Goal: Task Accomplishment & Management: Manage account settings

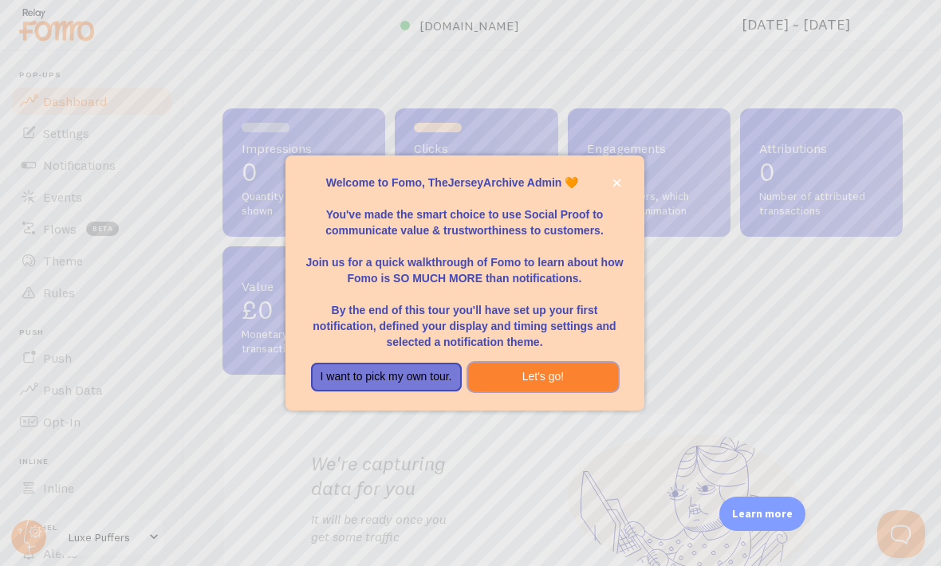
click at [557, 391] on button "Let's go!" at bounding box center [543, 377] width 151 height 29
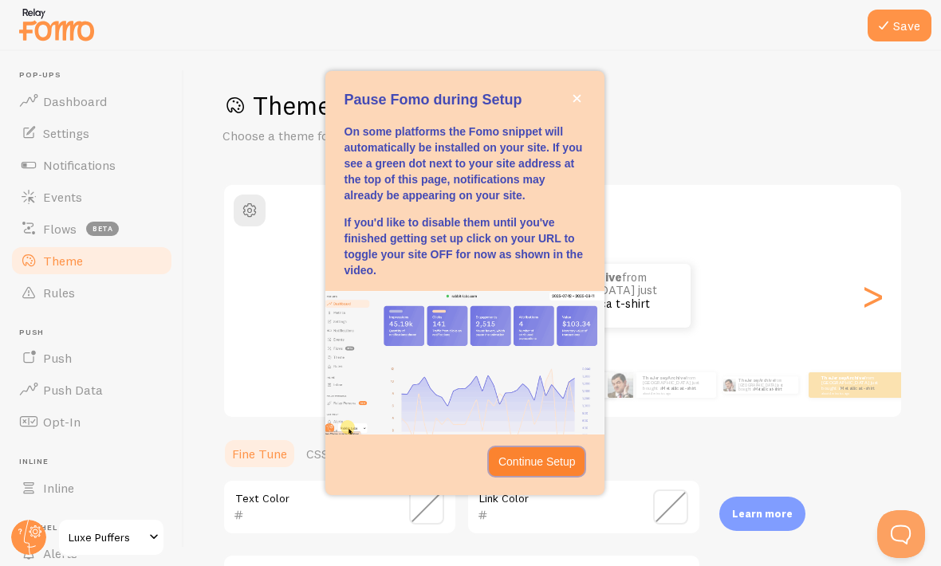
click at [550, 475] on button "Continue Setup" at bounding box center [537, 461] width 96 height 29
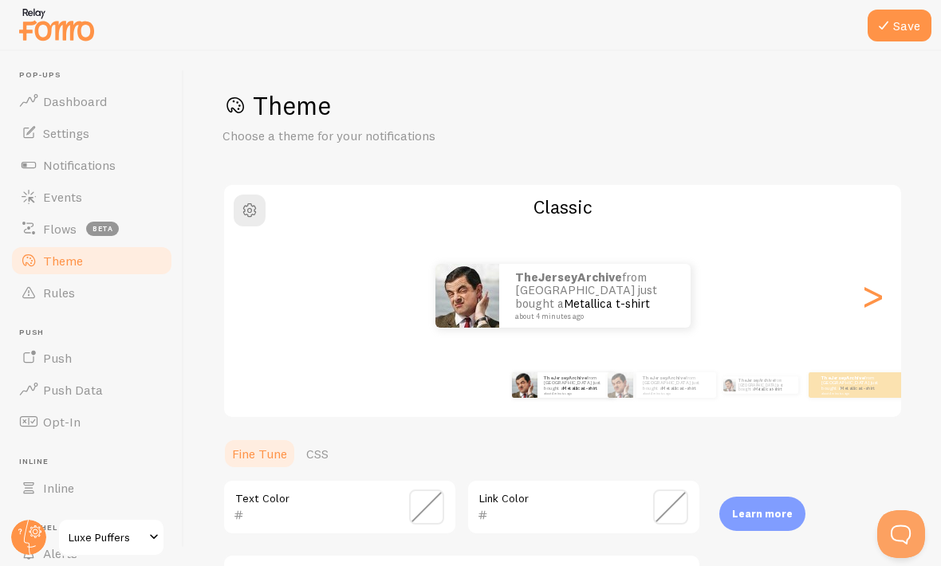
click at [880, 295] on div ">" at bounding box center [872, 295] width 19 height 115
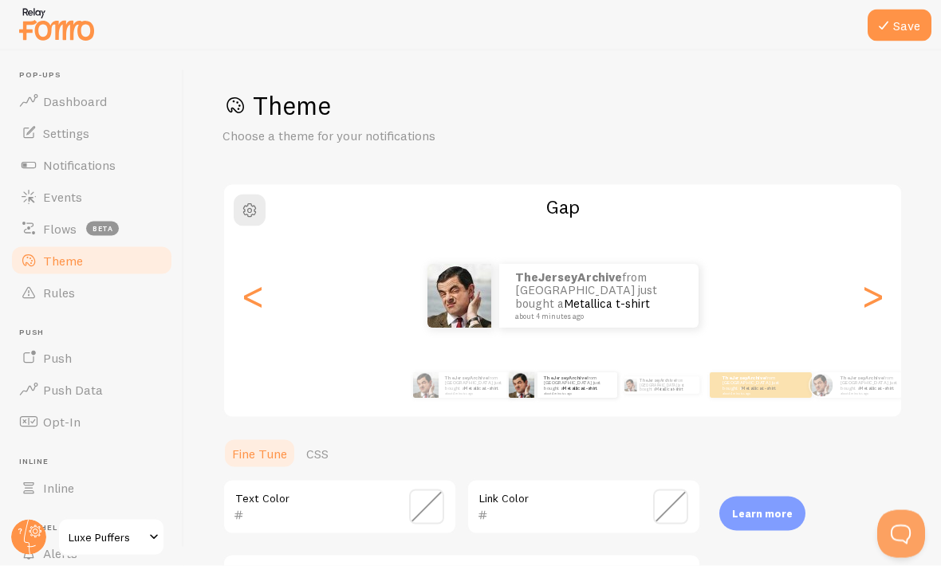
scroll to position [52, 0]
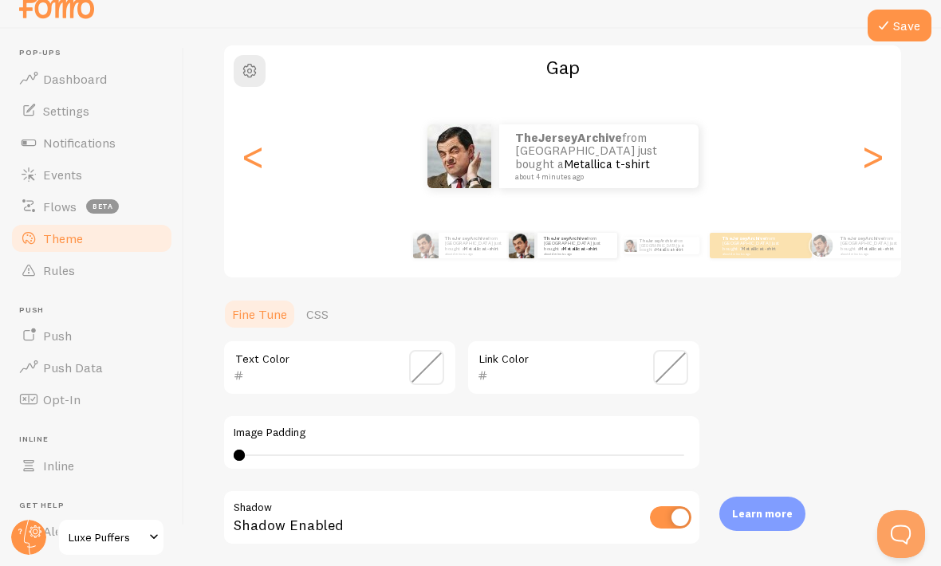
click at [882, 112] on div ">" at bounding box center [872, 156] width 19 height 115
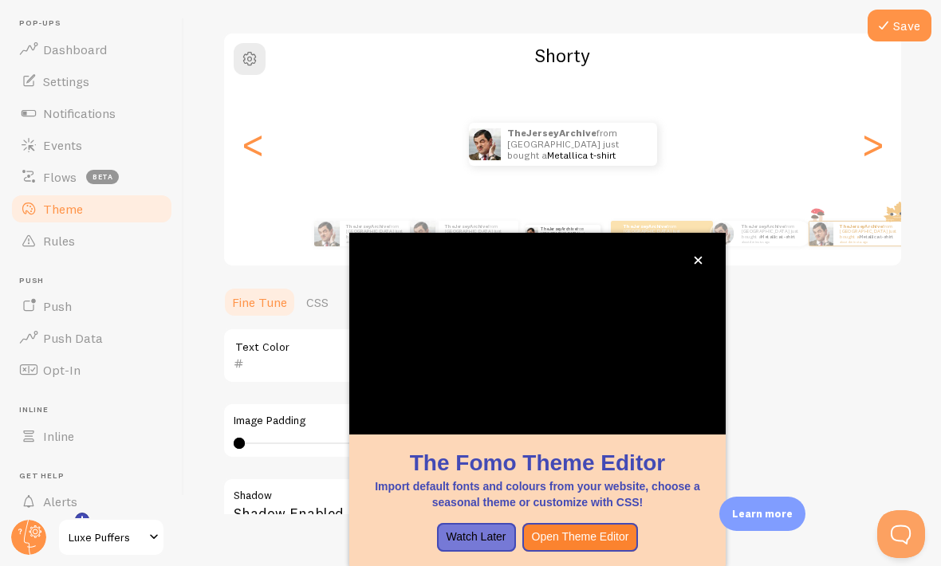
scroll to position [98, 0]
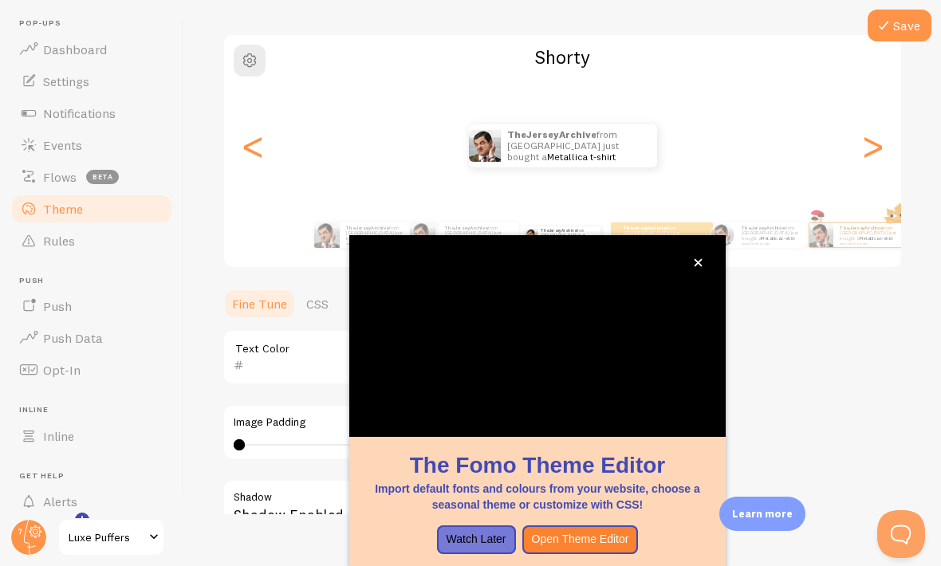
click at [882, 137] on div ">" at bounding box center [872, 145] width 19 height 115
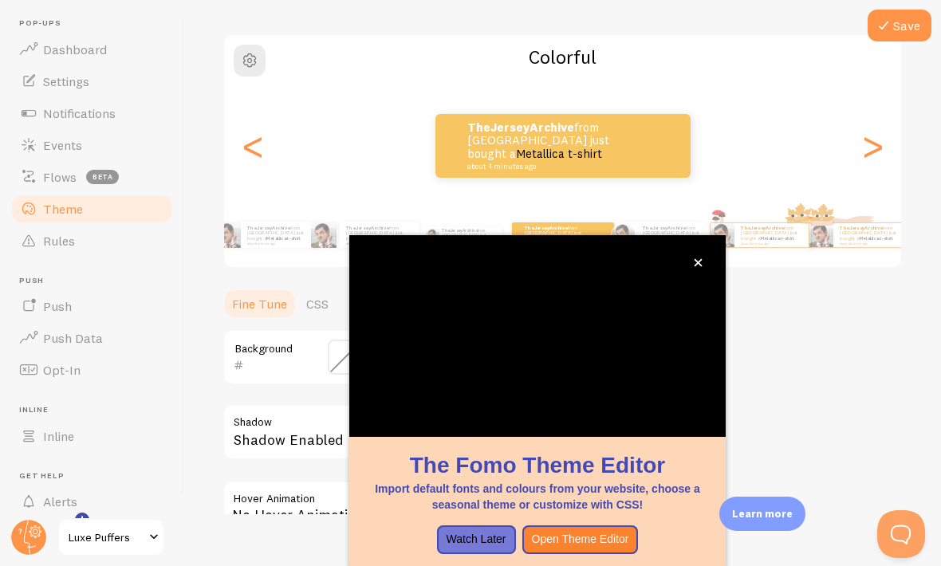
click at [882, 142] on div ">" at bounding box center [872, 145] width 19 height 115
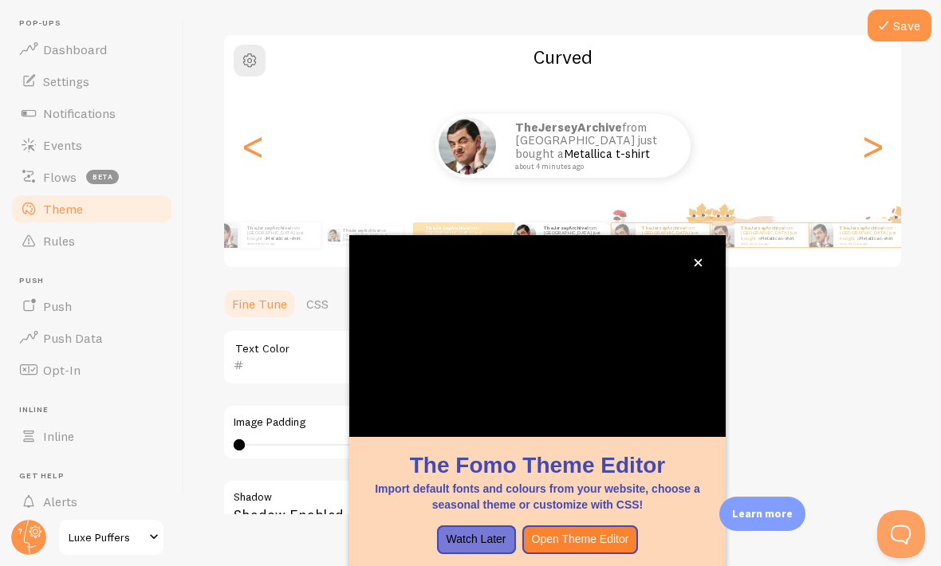
click at [694, 261] on icon "close," at bounding box center [698, 262] width 9 height 9
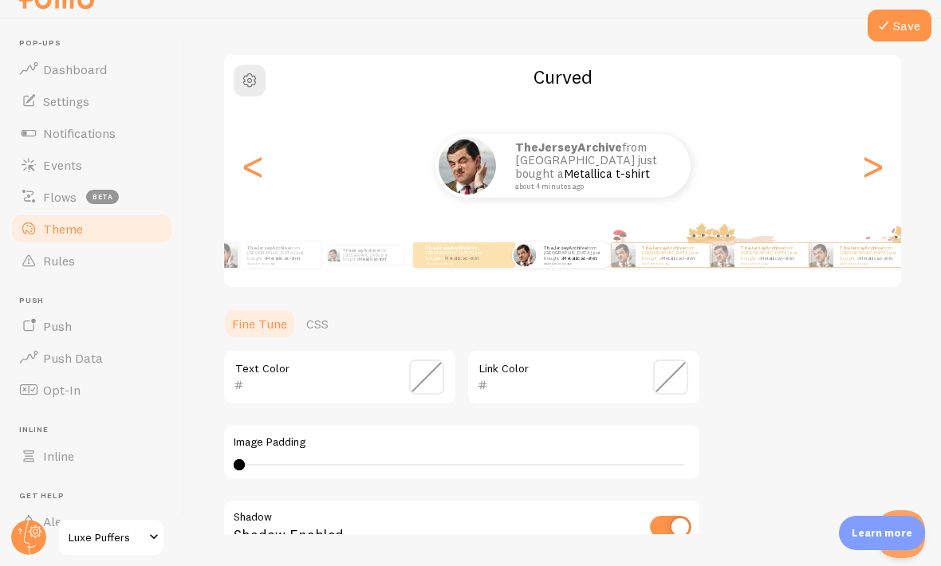
click at [428, 360] on span at bounding box center [426, 377] width 35 height 35
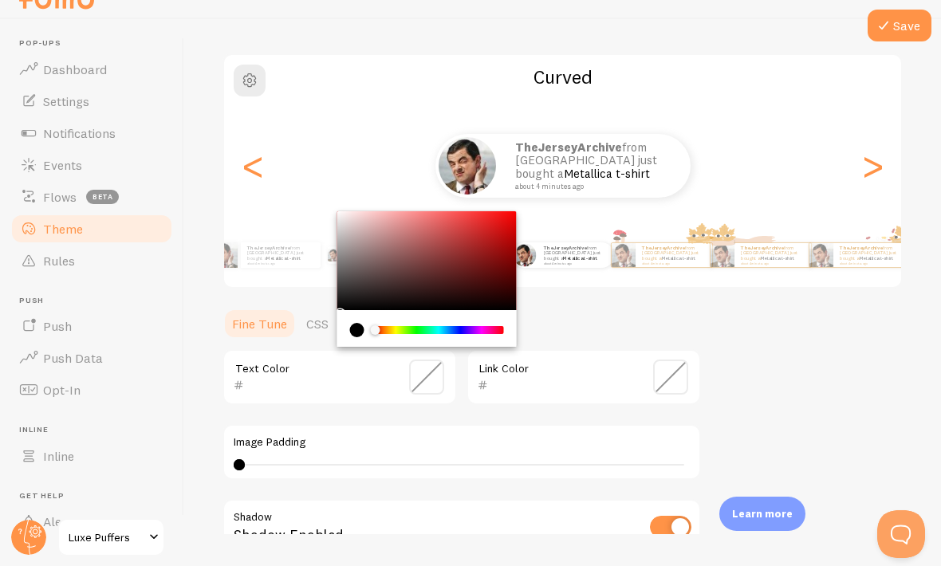
click at [363, 323] on div "current color is #000000" at bounding box center [357, 330] width 14 height 14
click at [365, 323] on div "Chrome color picker" at bounding box center [362, 330] width 24 height 14
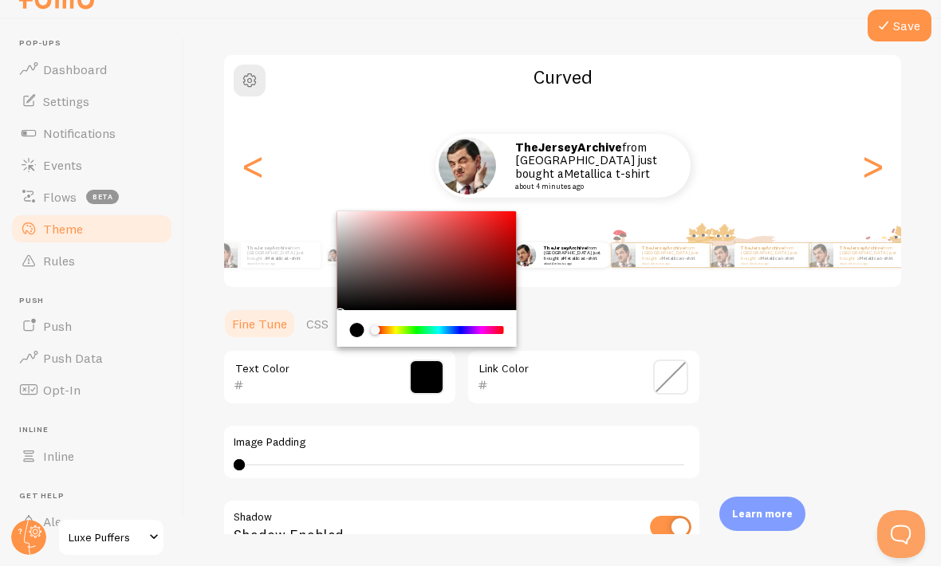
type input "000000"
click at [805, 283] on div "Theme Choose a theme for your notifications Curved TheJerseyArchive from United…" at bounding box center [562, 337] width 680 height 757
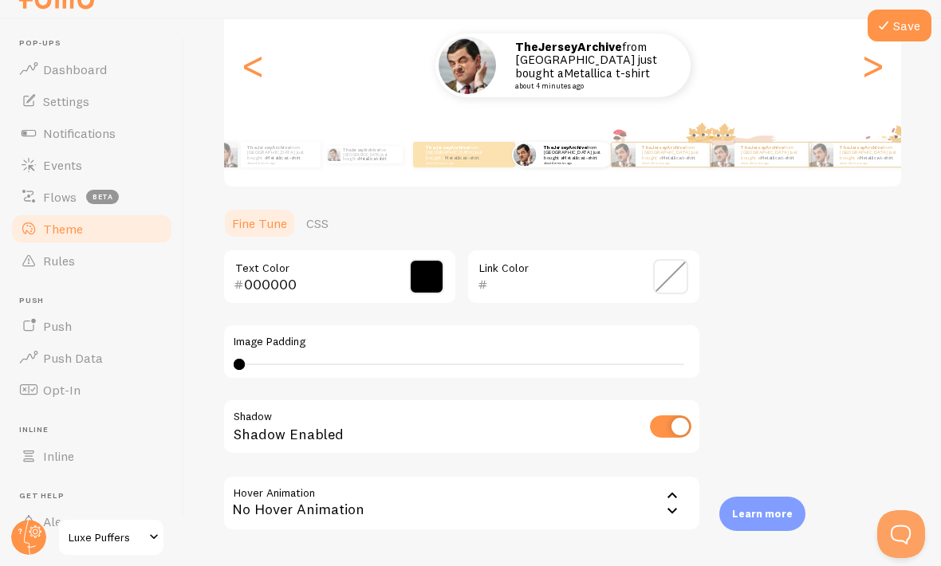
scroll to position [198, 0]
type input "6"
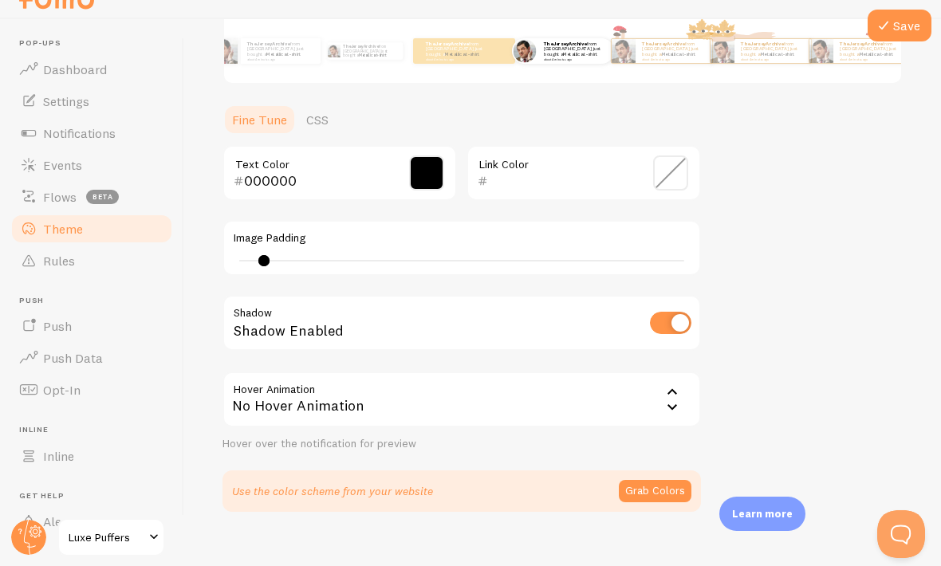
scroll to position [301, 0]
click at [669, 399] on icon at bounding box center [671, 408] width 19 height 19
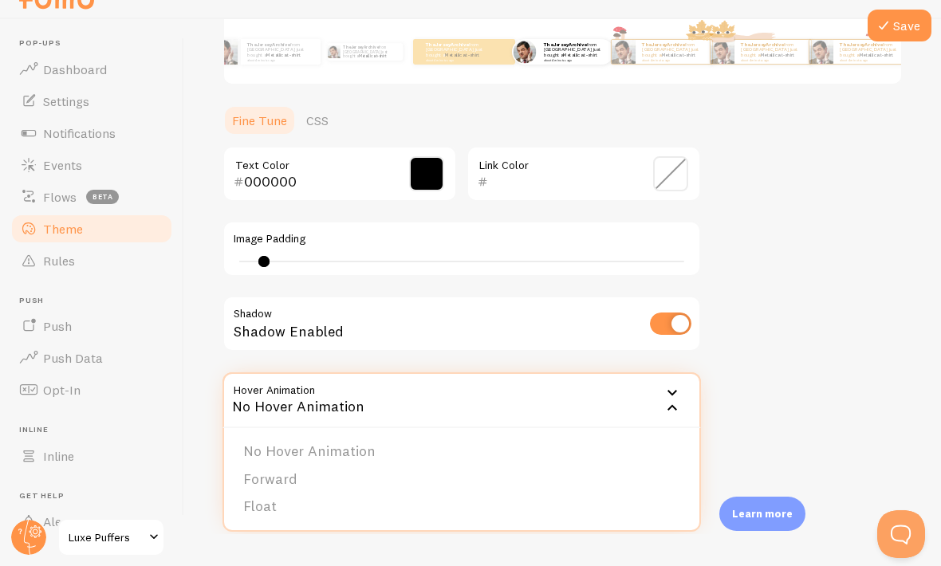
click at [494, 466] on li "Forward" at bounding box center [461, 480] width 475 height 28
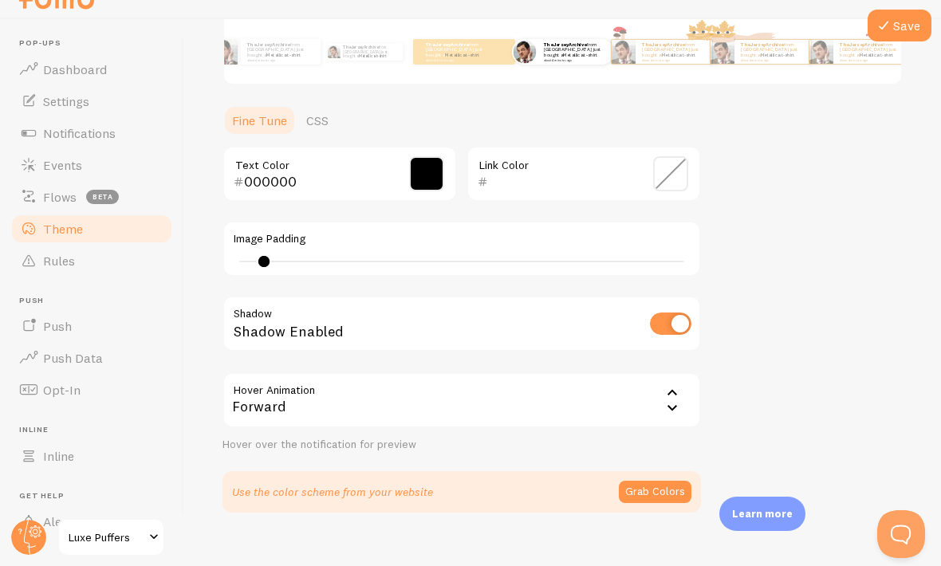
click at [687, 382] on div "Forward" at bounding box center [461, 400] width 478 height 56
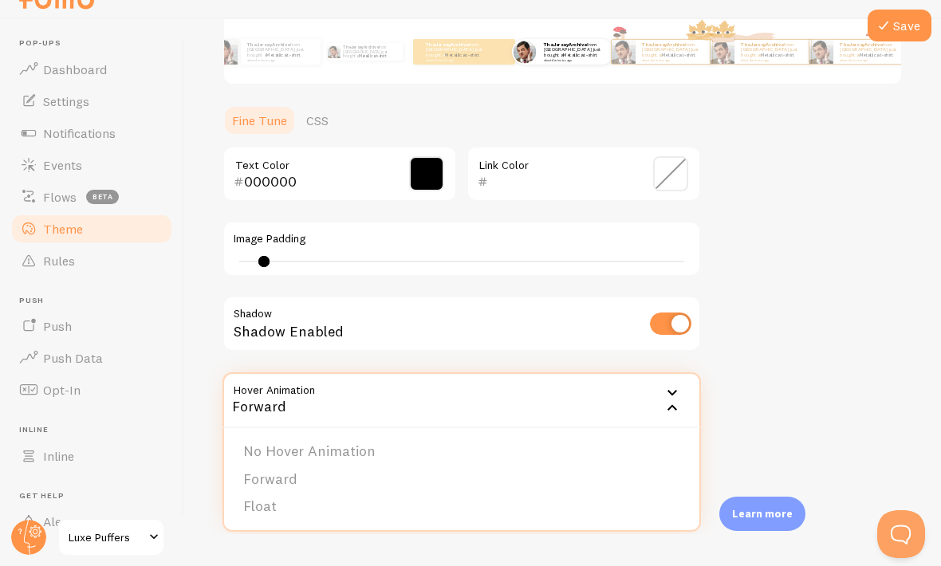
click at [541, 493] on li "Float" at bounding box center [461, 507] width 475 height 28
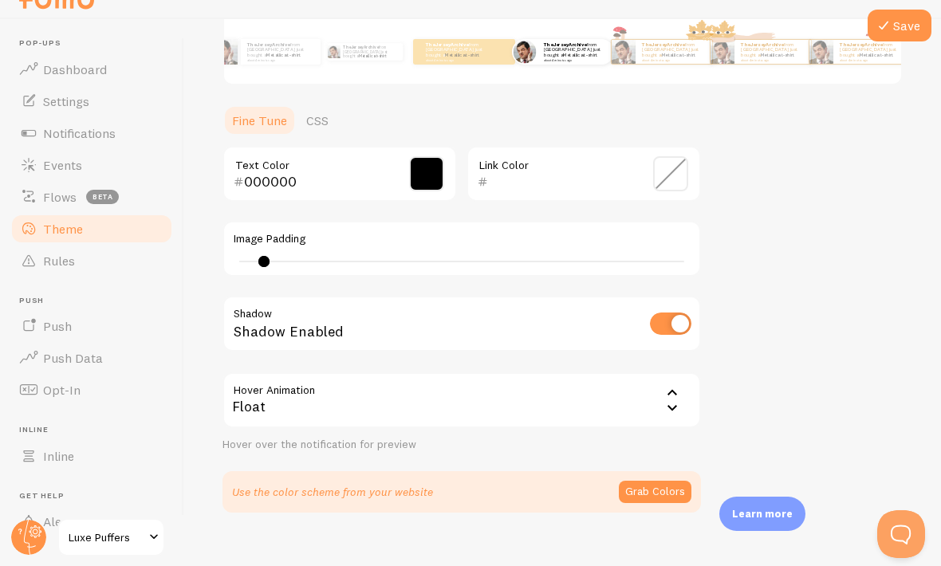
click at [660, 379] on div "Float" at bounding box center [461, 400] width 478 height 56
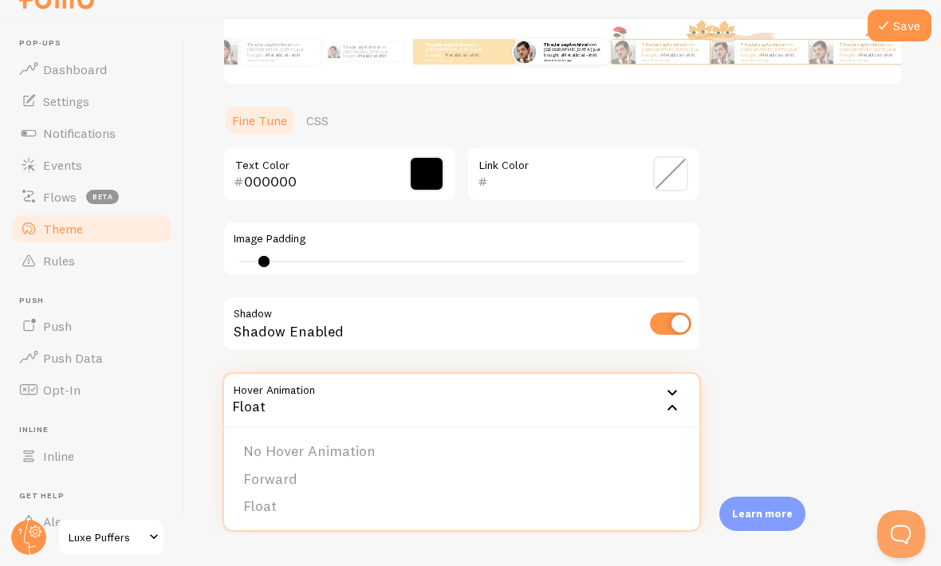
click at [595, 493] on li "Float" at bounding box center [461, 507] width 475 height 28
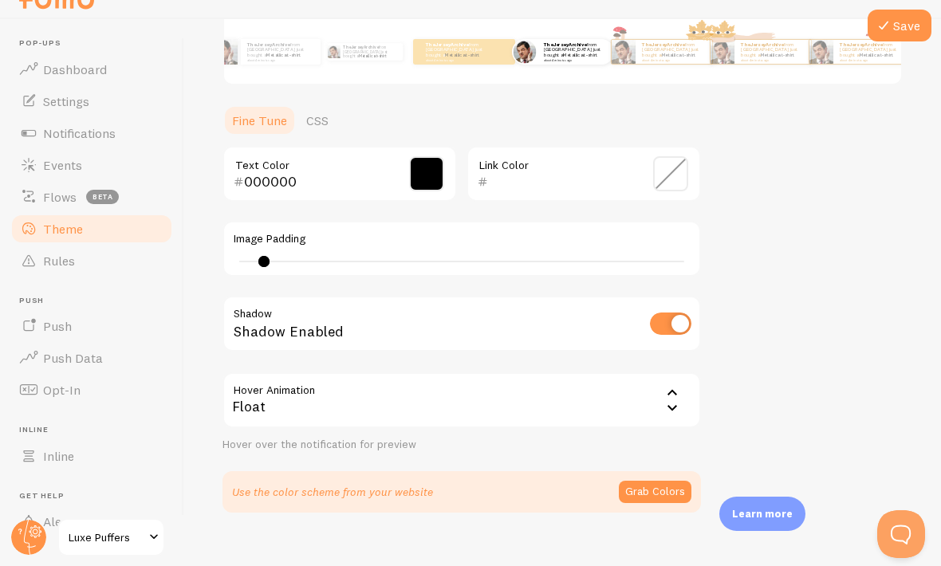
click at [667, 481] on button "Grab Colors" at bounding box center [655, 492] width 73 height 22
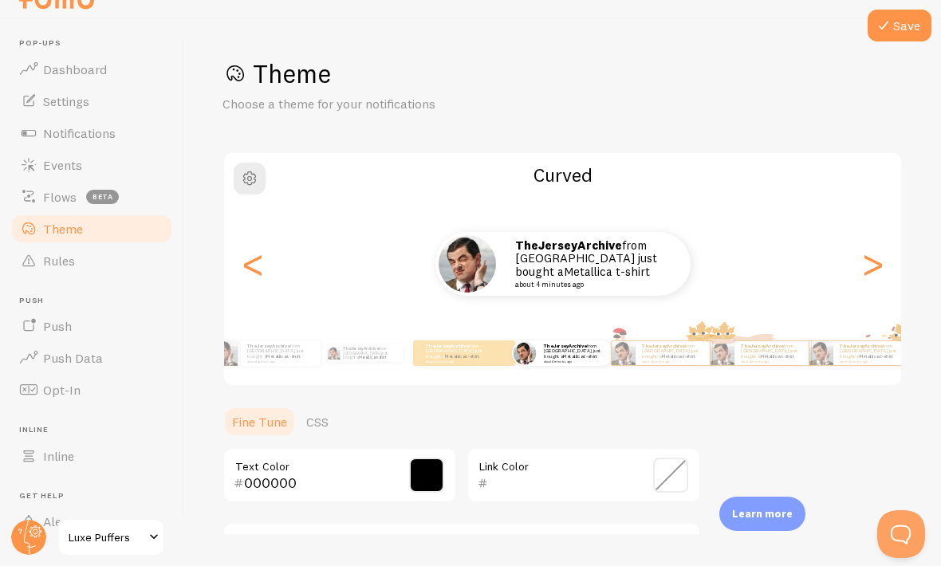
scroll to position [0, 0]
click at [902, 24] on button "Save" at bounding box center [899, 26] width 64 height 32
click at [131, 245] on link "Rules" at bounding box center [92, 261] width 164 height 32
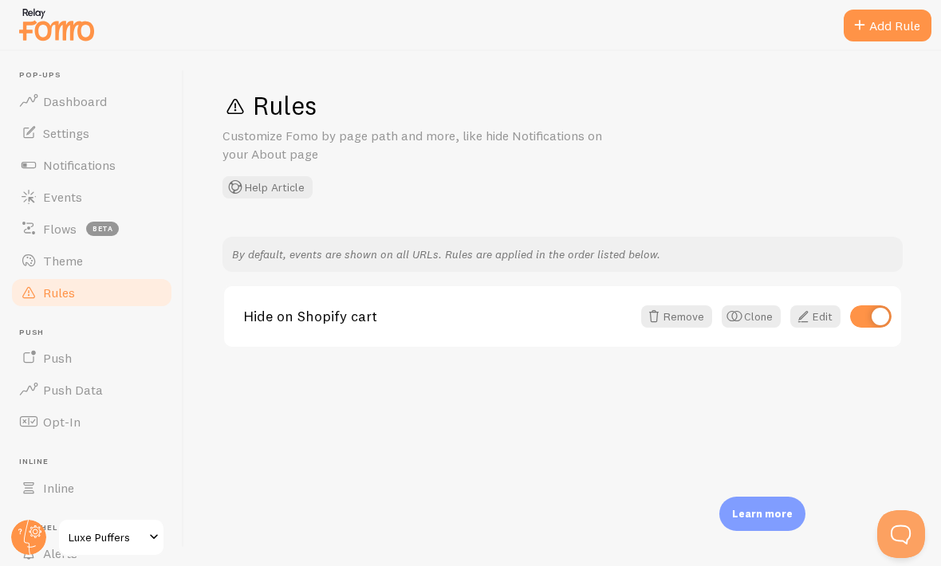
click at [104, 391] on link "Push Data" at bounding box center [92, 390] width 164 height 32
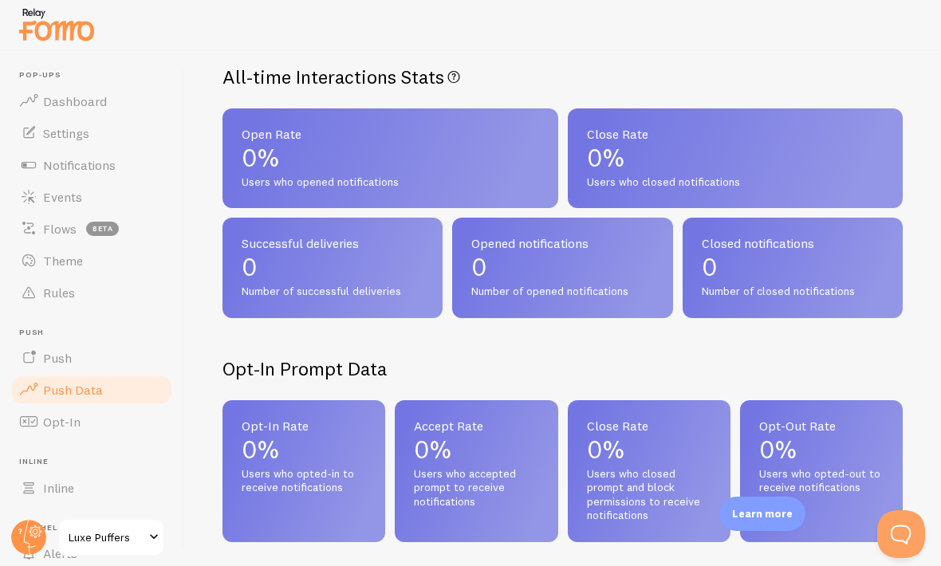
scroll to position [140, 0]
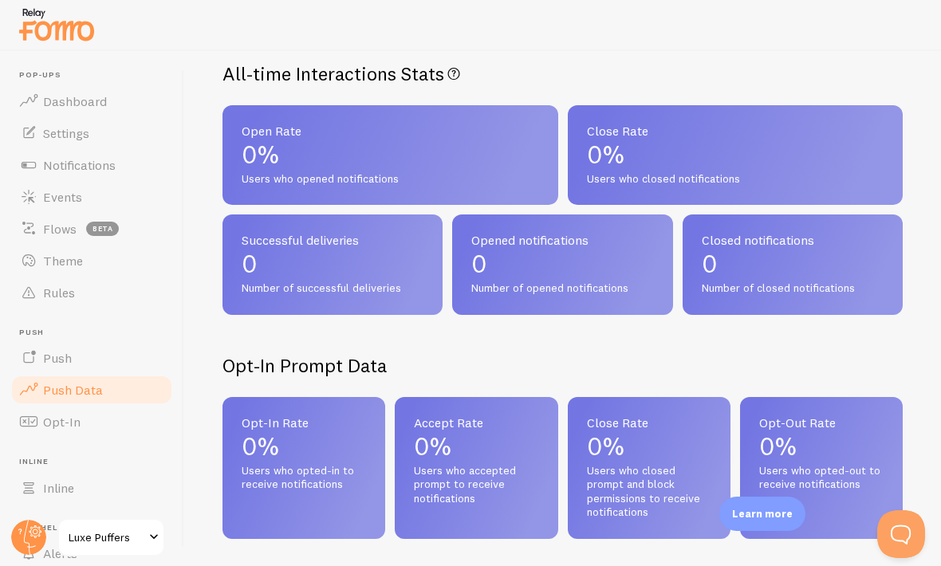
click at [128, 350] on link "Push" at bounding box center [92, 358] width 164 height 32
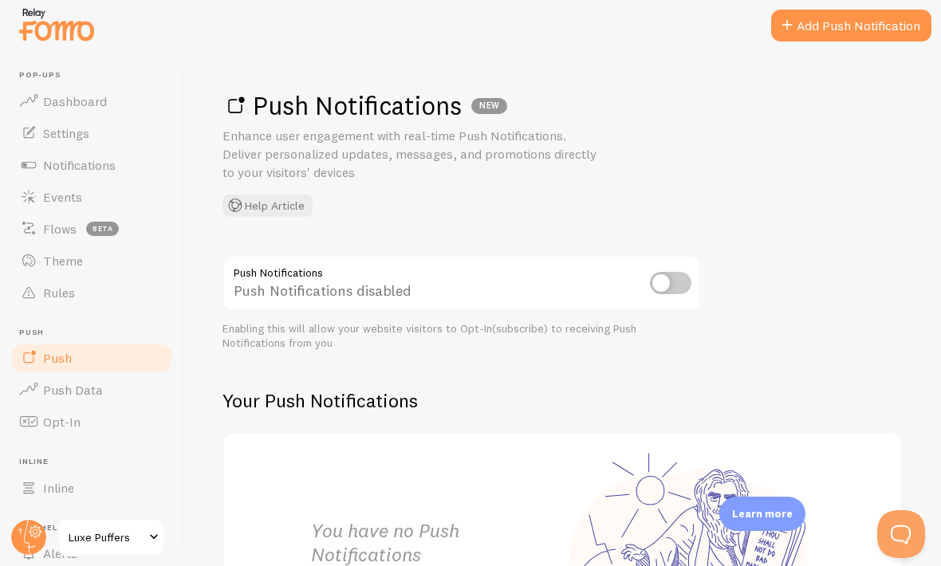
click at [664, 272] on input "checkbox" at bounding box center [670, 283] width 41 height 22
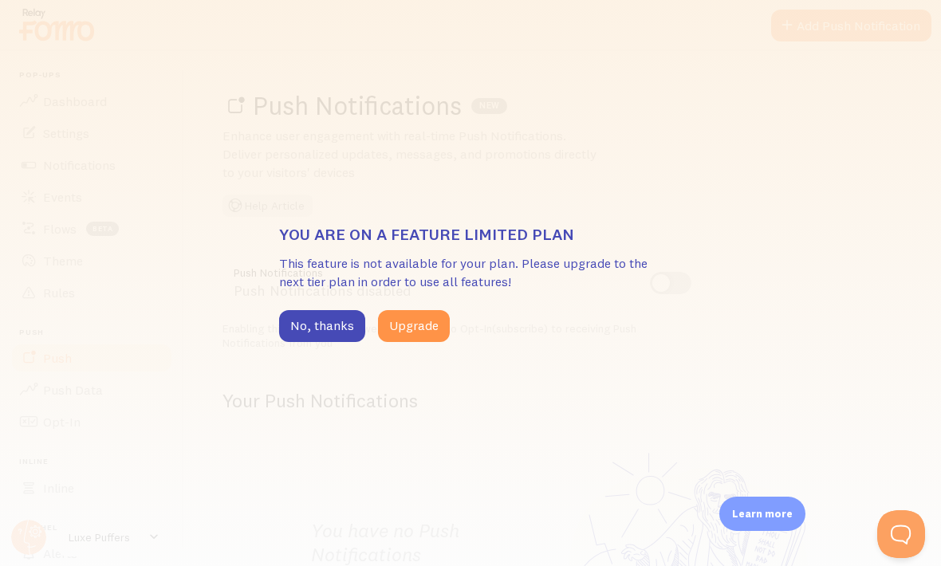
click at [415, 379] on div "You are on a feature limited plan This feature is not available for your plan. …" at bounding box center [470, 283] width 941 height 566
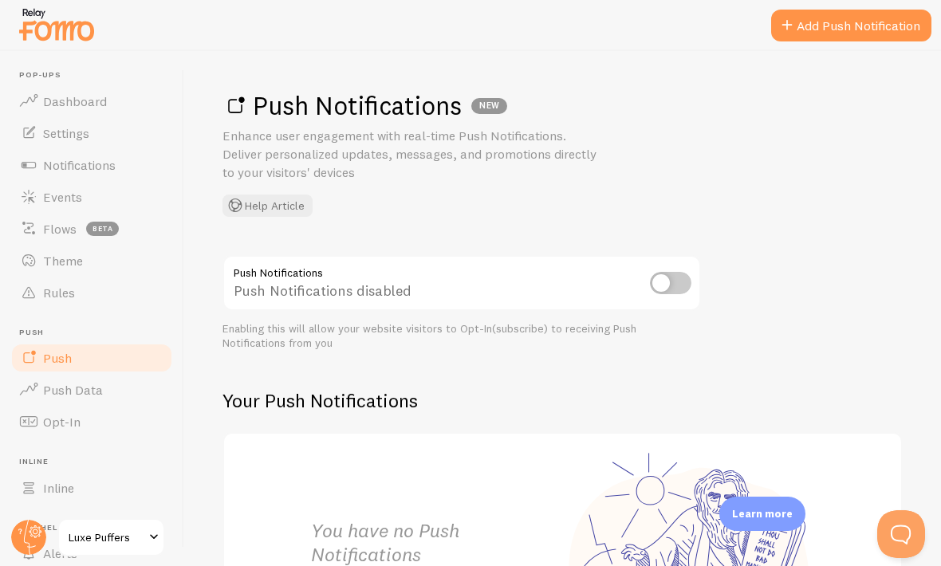
click at [677, 276] on input "checkbox" at bounding box center [670, 283] width 41 height 22
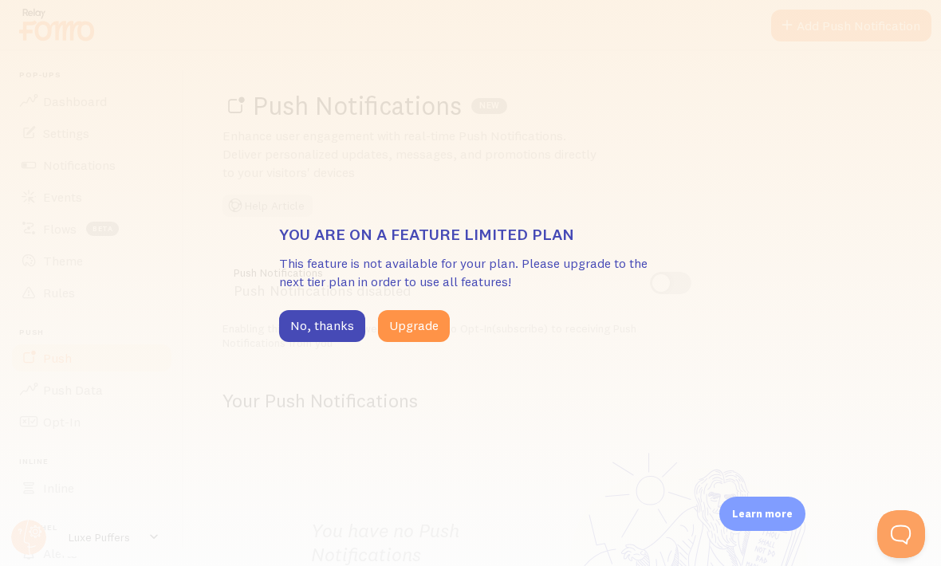
click at [423, 380] on div "You are on a feature limited plan This feature is not available for your plan. …" at bounding box center [470, 283] width 941 height 566
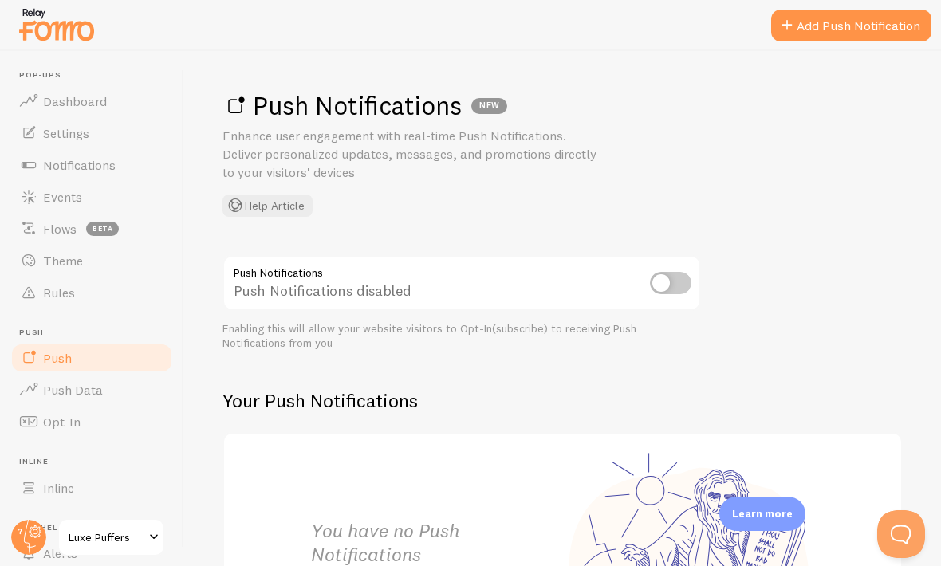
click at [147, 399] on link "Push Data" at bounding box center [92, 390] width 164 height 32
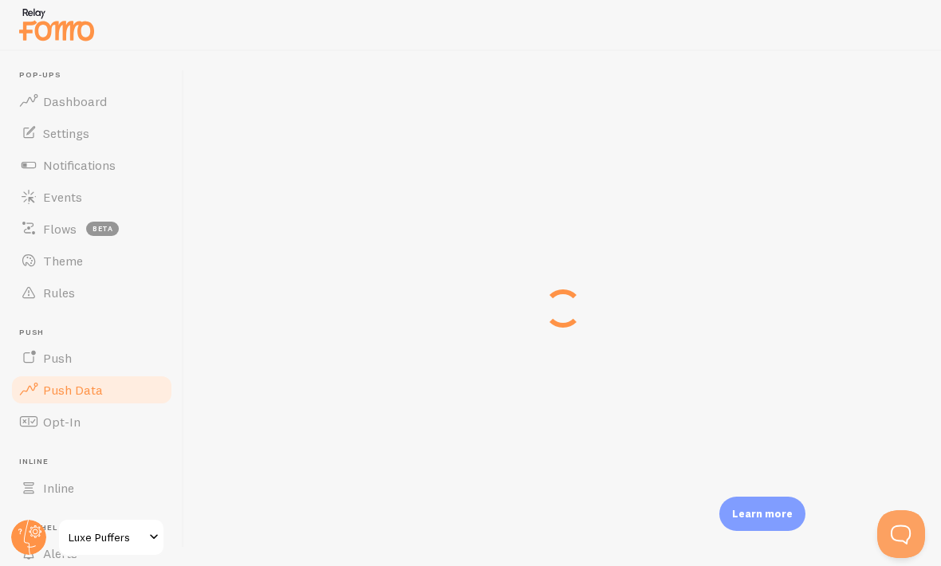
click at [148, 254] on link "Theme" at bounding box center [92, 261] width 164 height 32
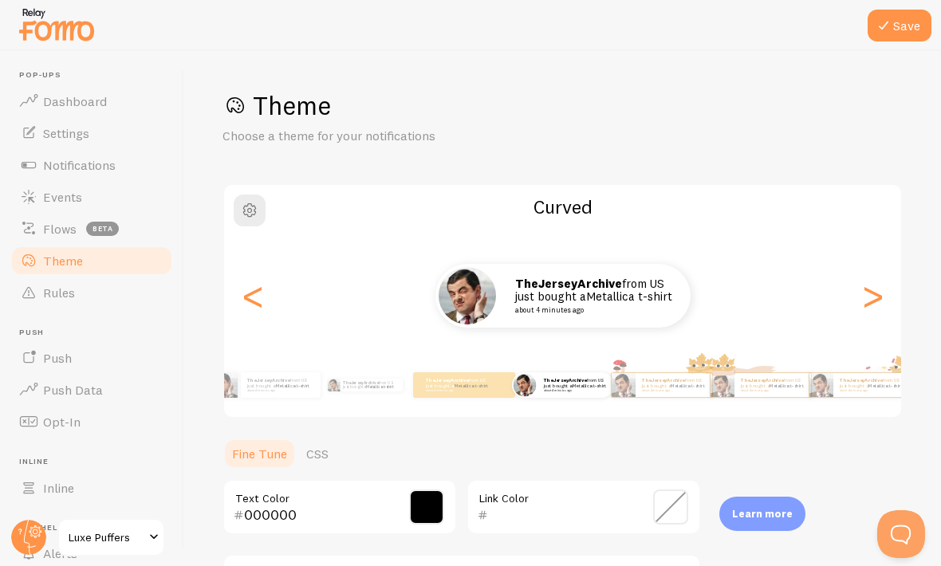
click at [143, 230] on link "Flows beta" at bounding box center [92, 229] width 164 height 32
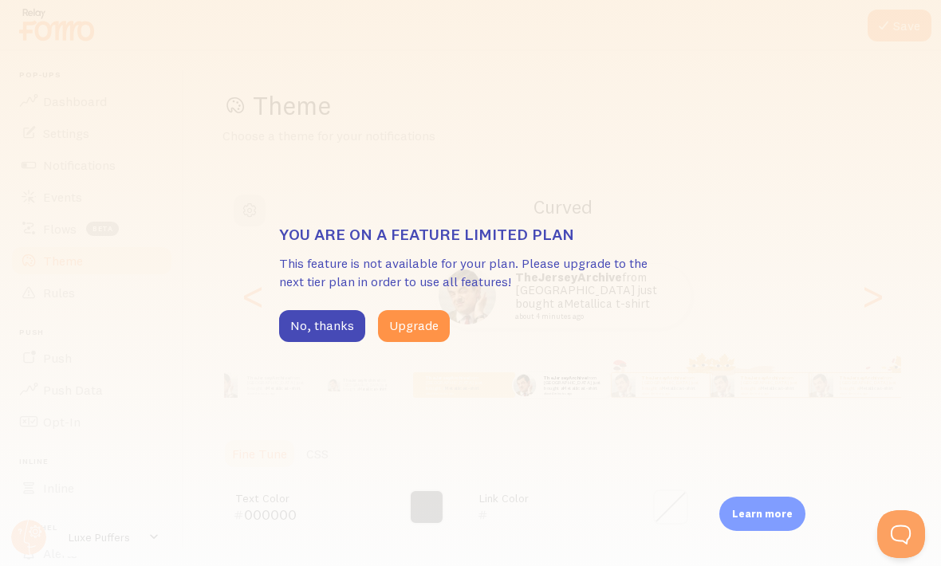
click at [330, 391] on div "You are on a feature limited plan This feature is not available for your plan. …" at bounding box center [470, 283] width 941 height 566
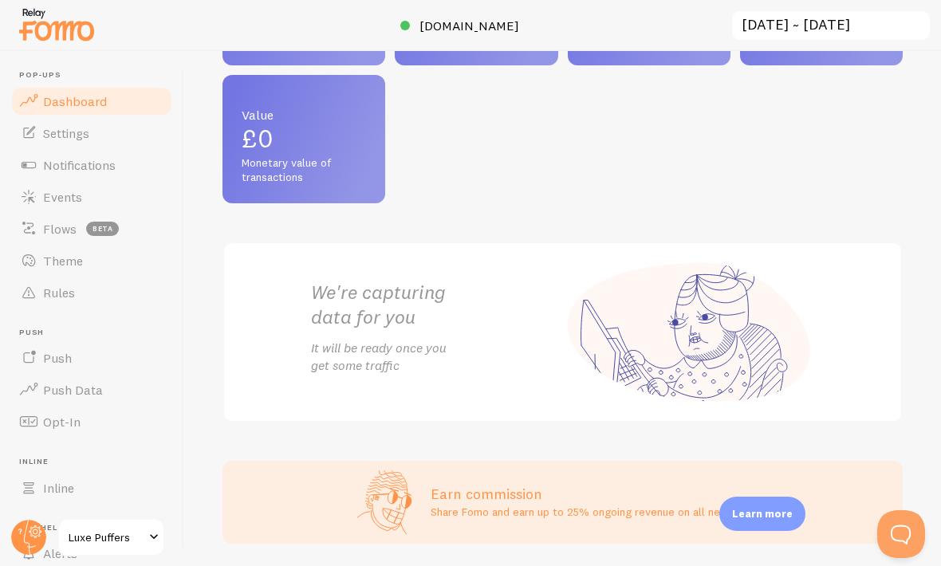
click at [57, 264] on span "Theme" at bounding box center [63, 261] width 40 height 16
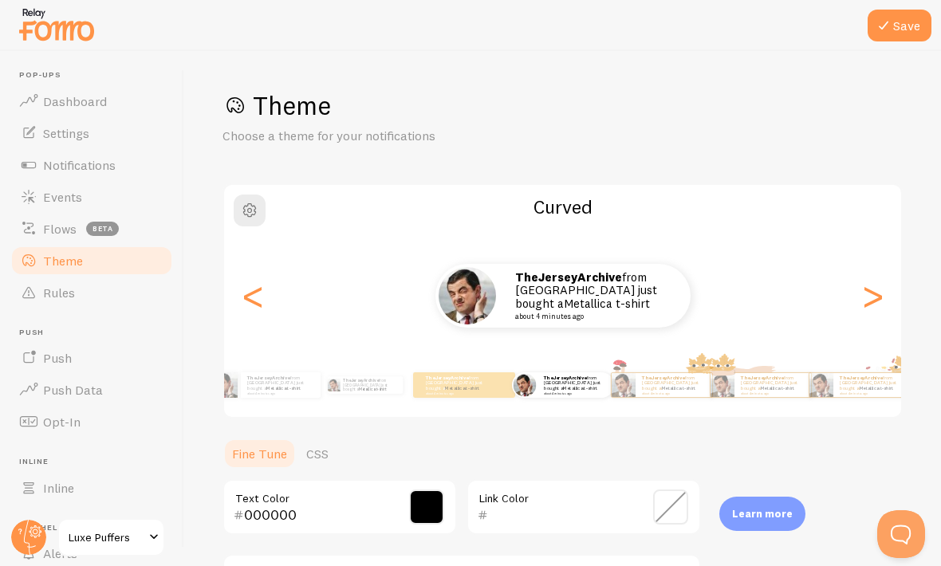
click at [879, 302] on div ">" at bounding box center [872, 295] width 19 height 115
type input "0"
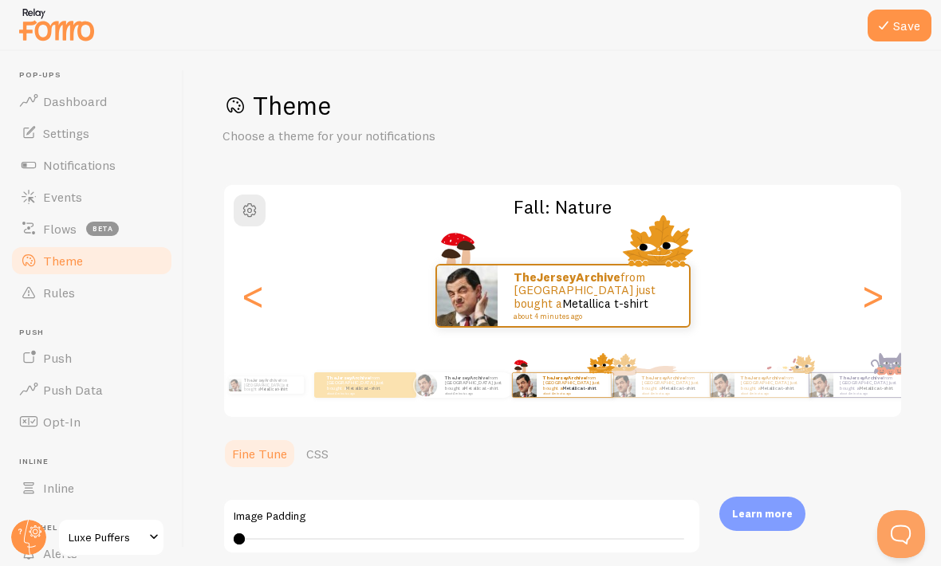
click at [880, 293] on div ">" at bounding box center [872, 295] width 19 height 115
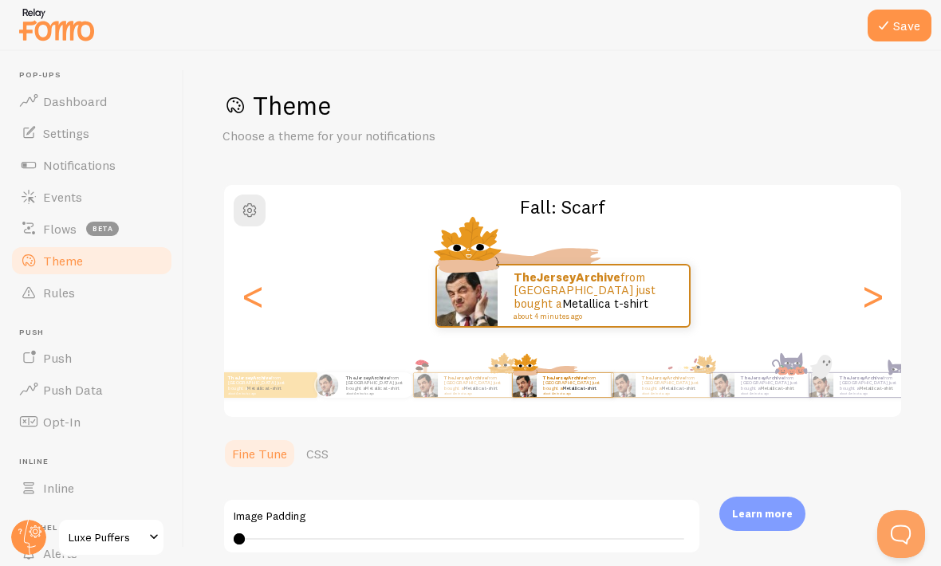
click at [882, 291] on div ">" at bounding box center [872, 295] width 19 height 115
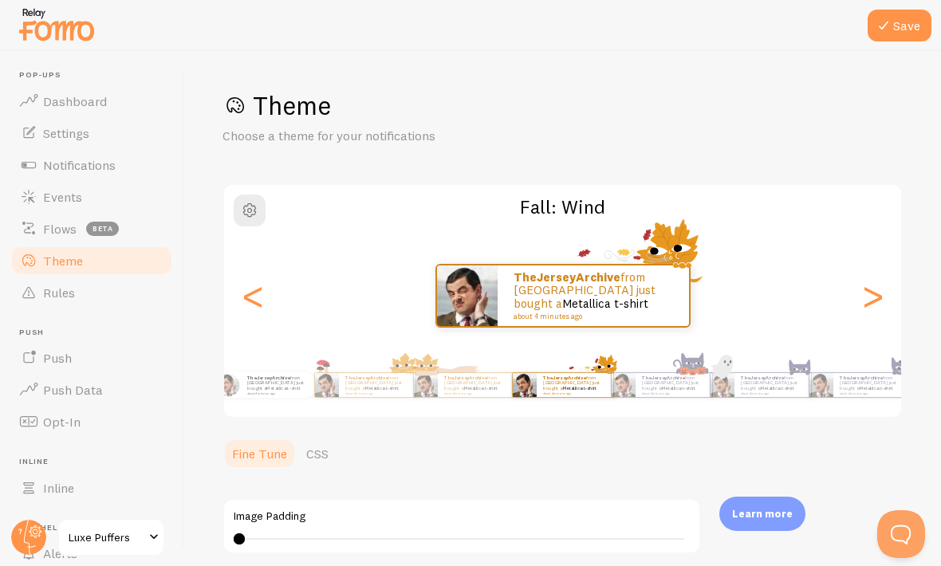
click at [882, 293] on div ">" at bounding box center [872, 295] width 19 height 115
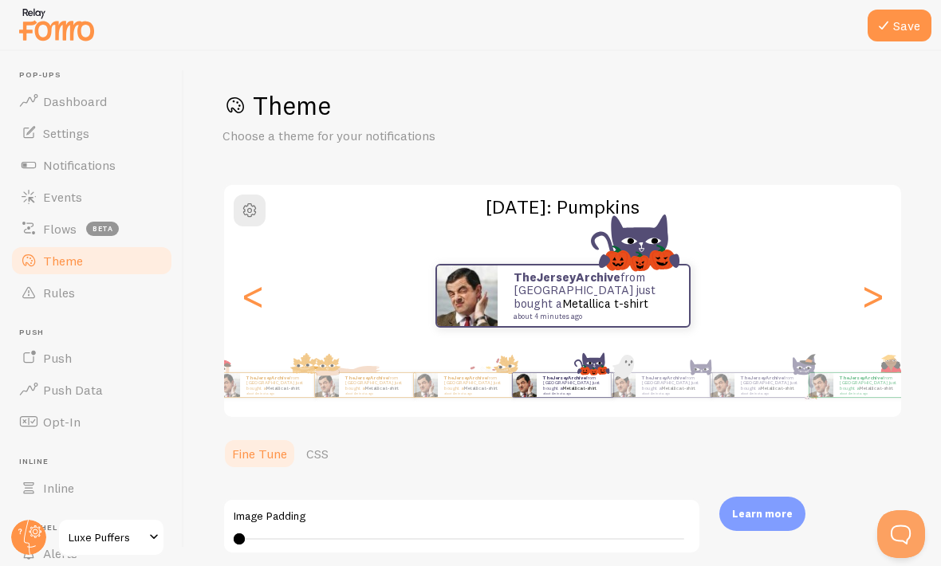
click at [882, 290] on div ">" at bounding box center [872, 295] width 19 height 115
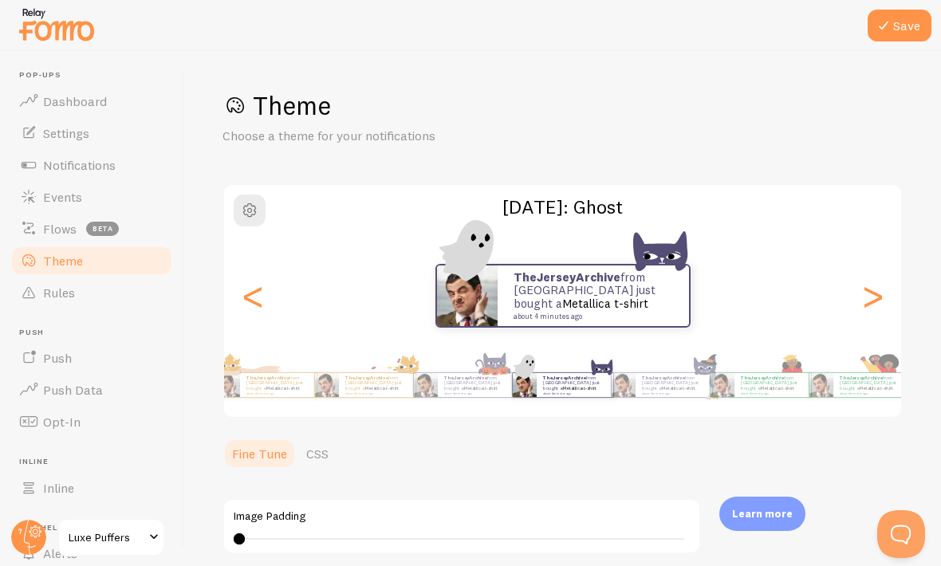
click at [882, 288] on div ">" at bounding box center [872, 295] width 19 height 115
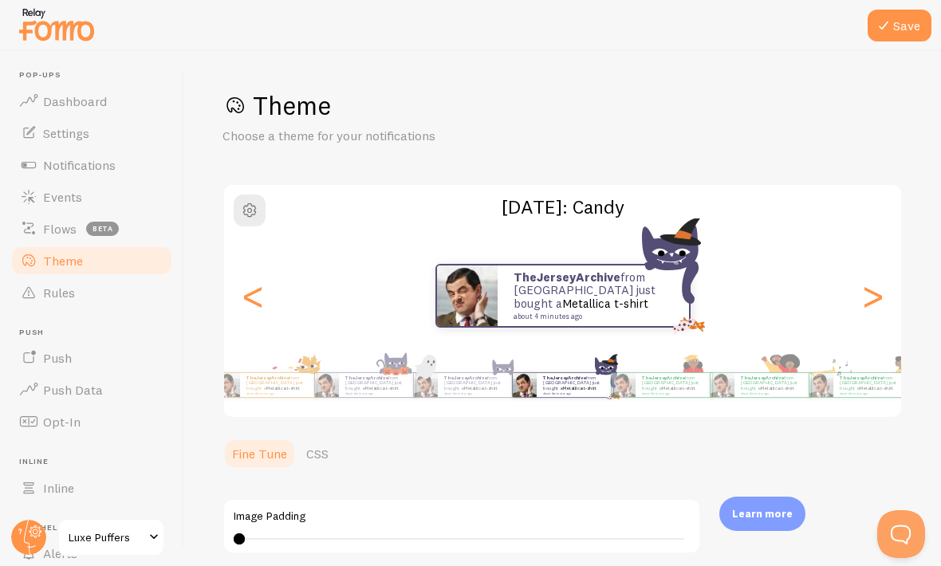
click at [882, 290] on div ">" at bounding box center [872, 295] width 19 height 115
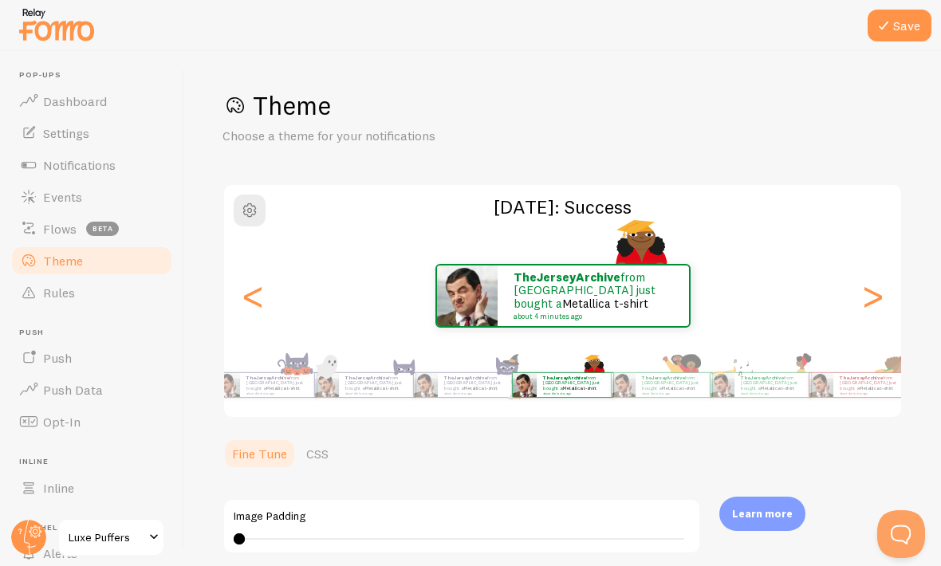
click at [882, 287] on div ">" at bounding box center [872, 295] width 19 height 115
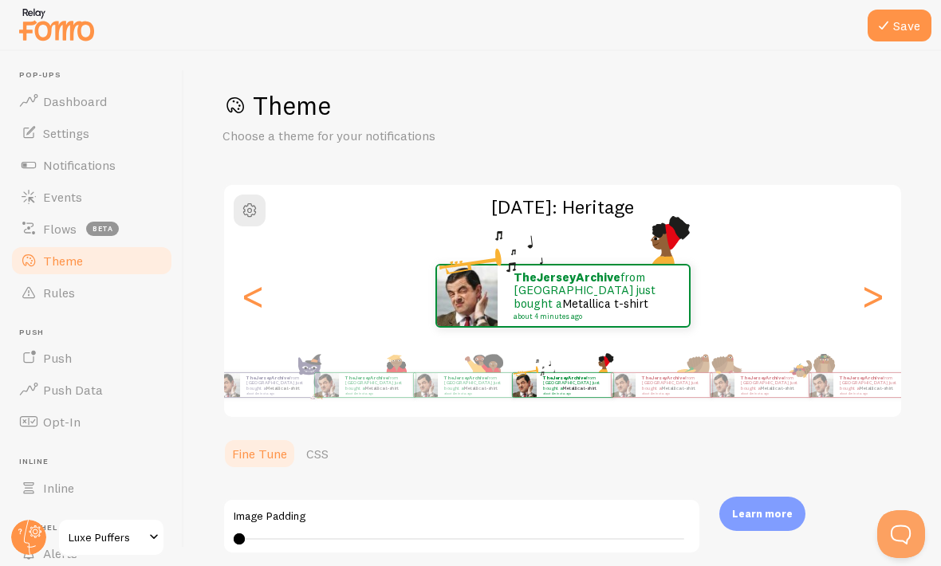
click at [882, 289] on div ">" at bounding box center [872, 295] width 19 height 115
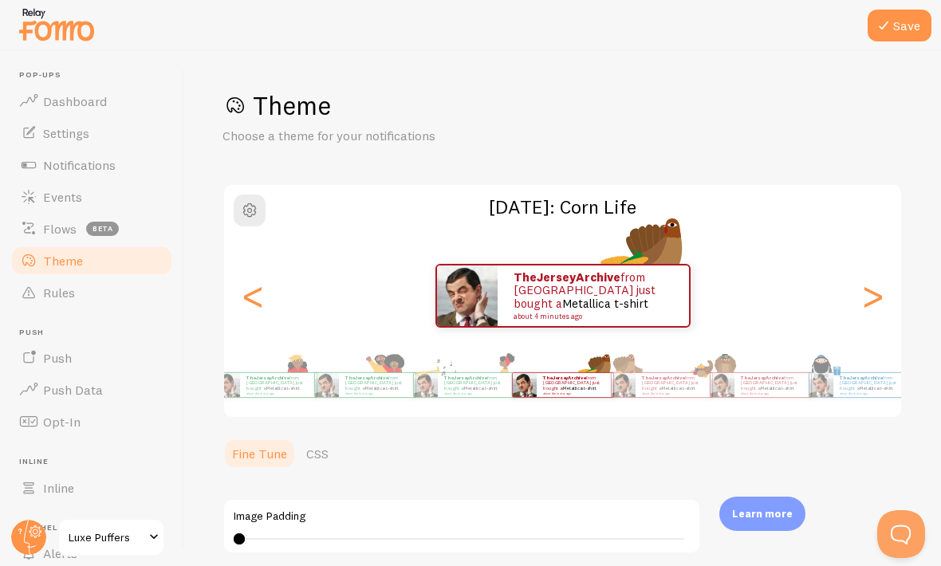
click at [882, 286] on div ">" at bounding box center [872, 295] width 19 height 115
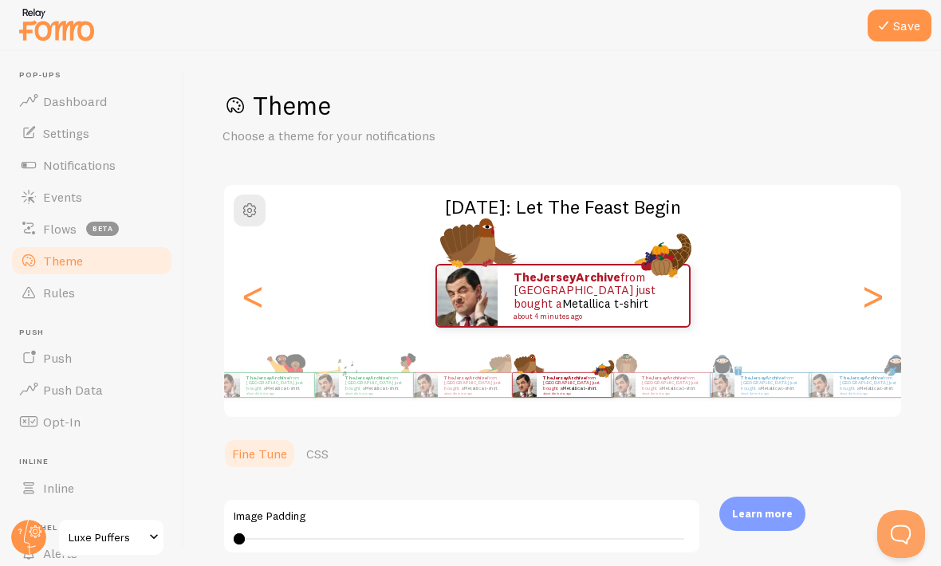
click at [882, 285] on div ">" at bounding box center [872, 295] width 19 height 115
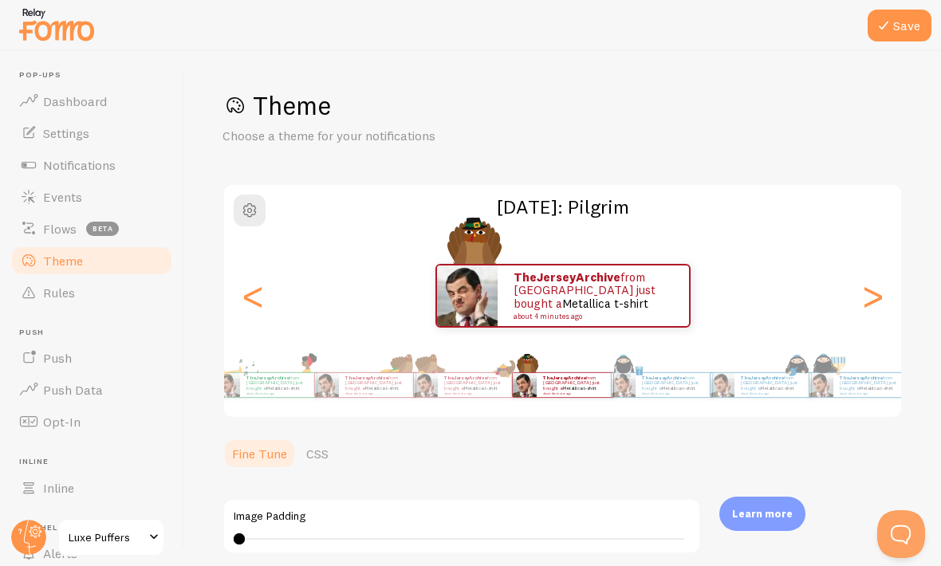
click at [882, 285] on div ">" at bounding box center [872, 295] width 19 height 115
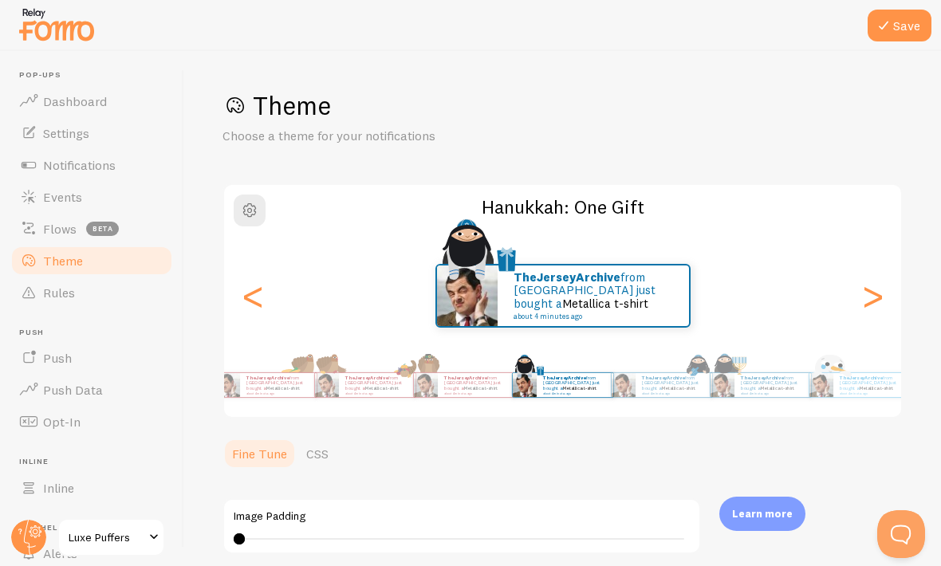
click at [882, 285] on div ">" at bounding box center [872, 295] width 19 height 115
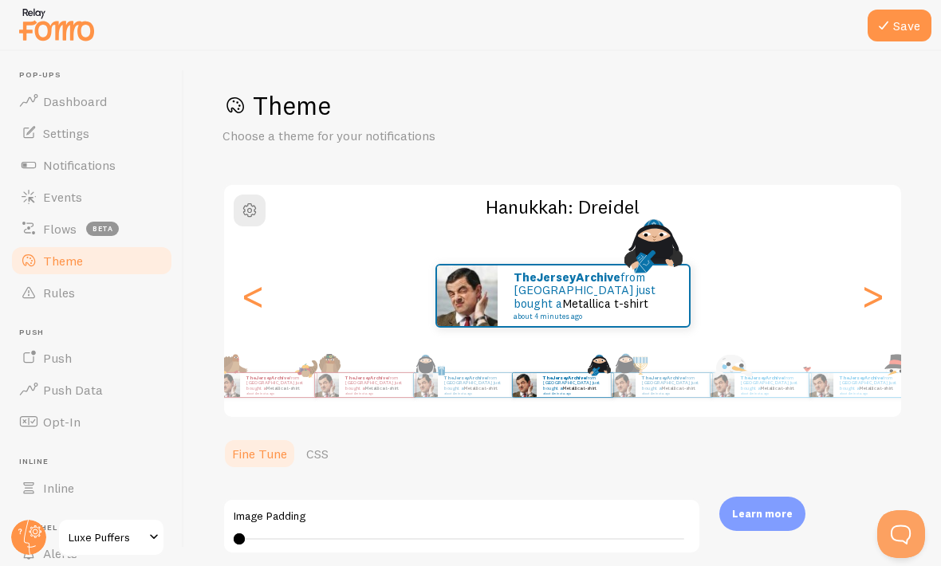
click at [882, 285] on div ">" at bounding box center [872, 295] width 19 height 115
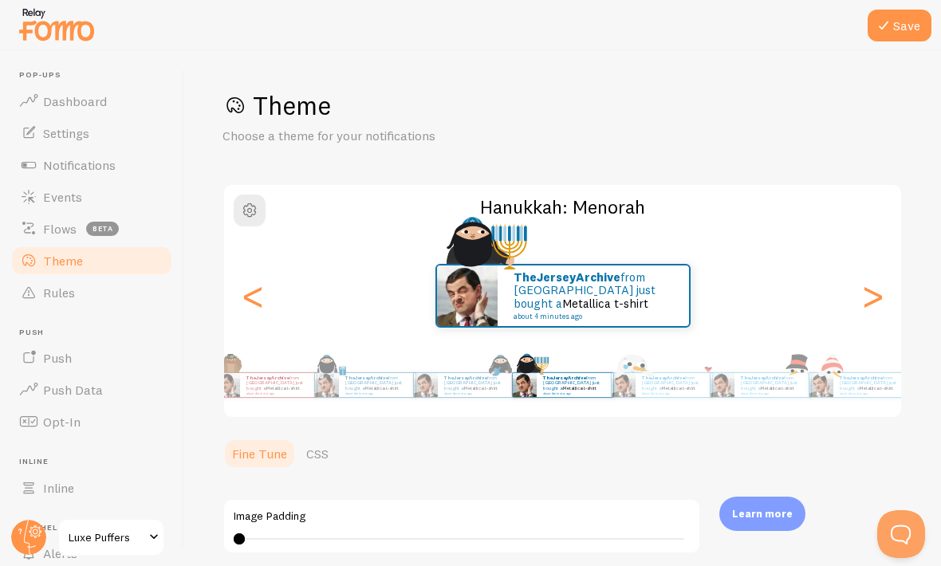
click at [882, 289] on div ">" at bounding box center [872, 295] width 19 height 115
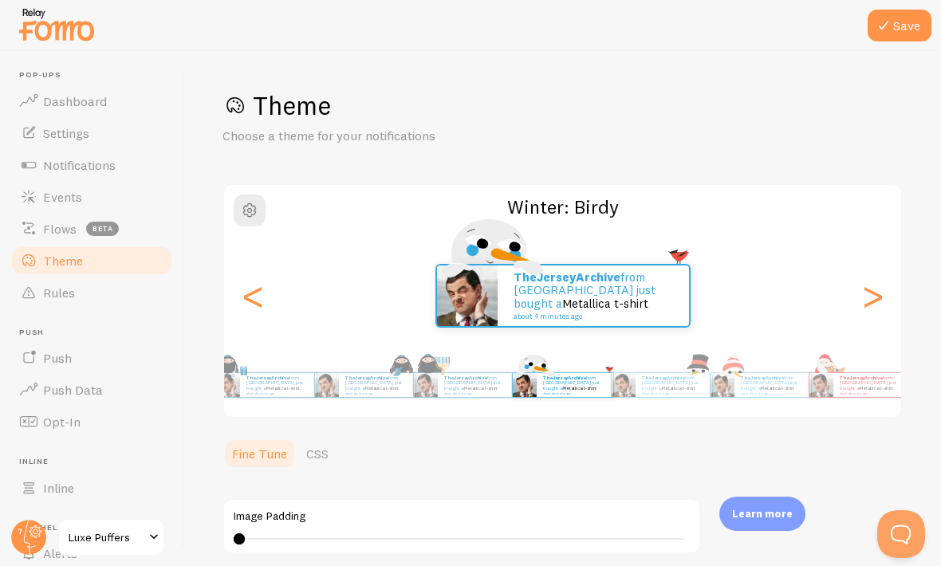
click at [882, 285] on div ">" at bounding box center [872, 295] width 19 height 115
click at [882, 286] on div ">" at bounding box center [872, 295] width 19 height 115
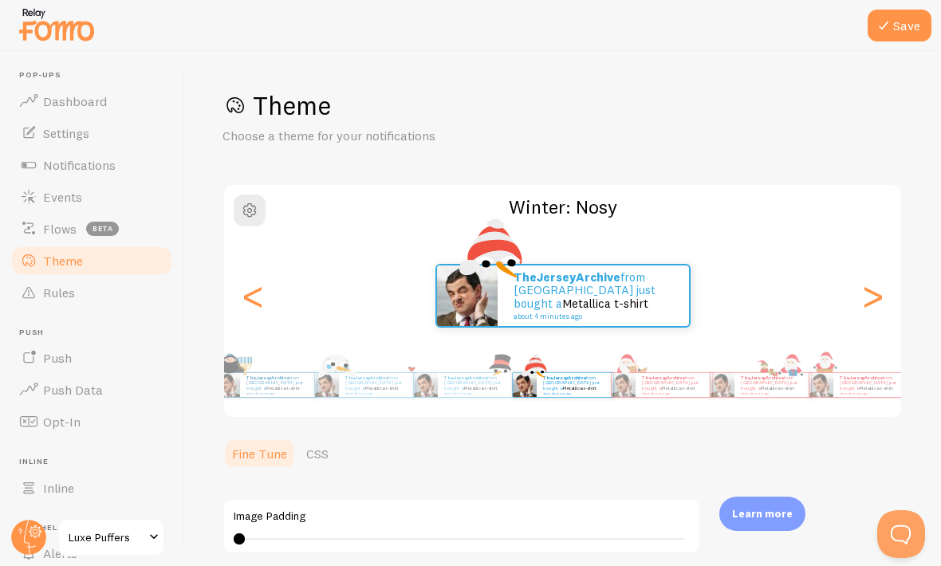
click at [882, 285] on div ">" at bounding box center [872, 295] width 19 height 115
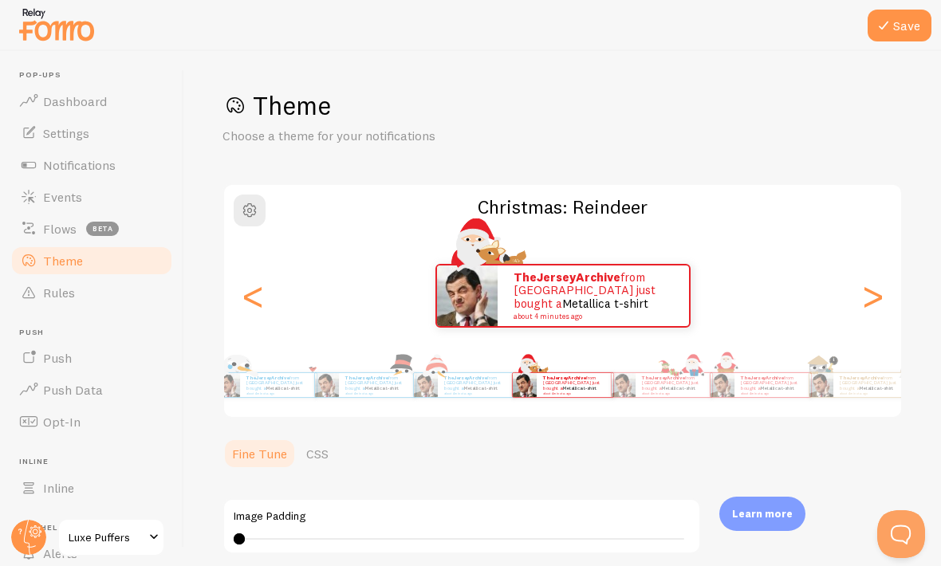
click at [882, 285] on div ">" at bounding box center [872, 295] width 19 height 115
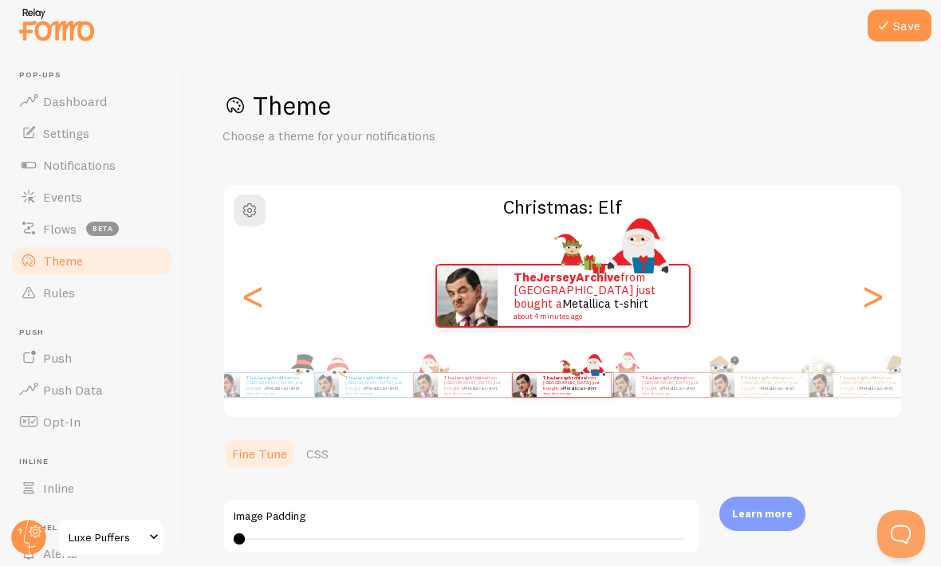
click at [882, 285] on div ">" at bounding box center [872, 295] width 19 height 115
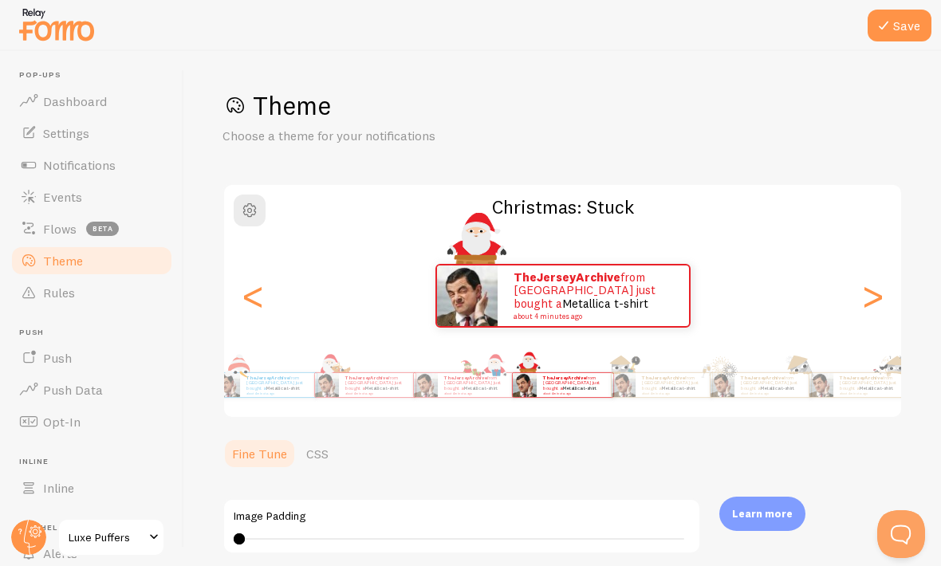
click at [254, 291] on div "<" at bounding box center [252, 295] width 19 height 115
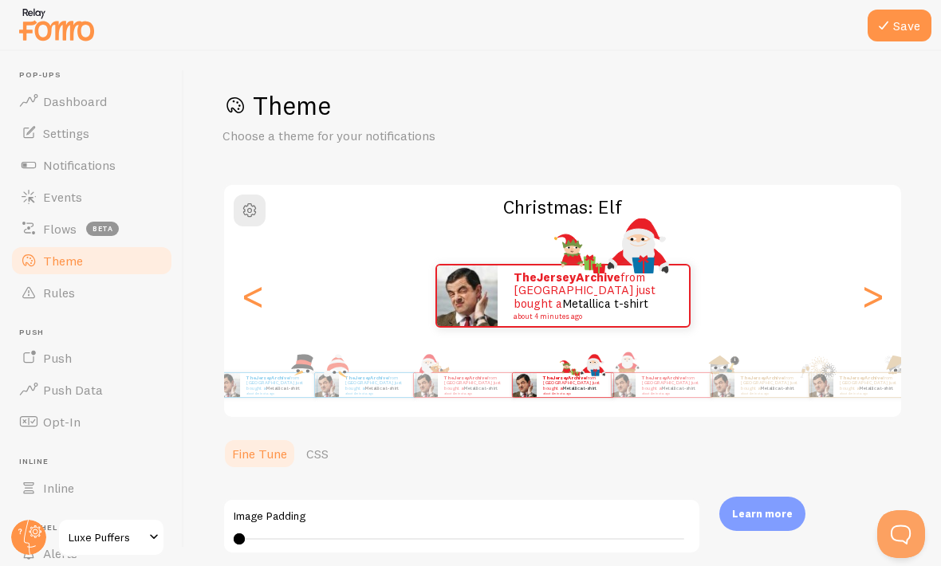
click at [254, 290] on div "<" at bounding box center [252, 295] width 19 height 115
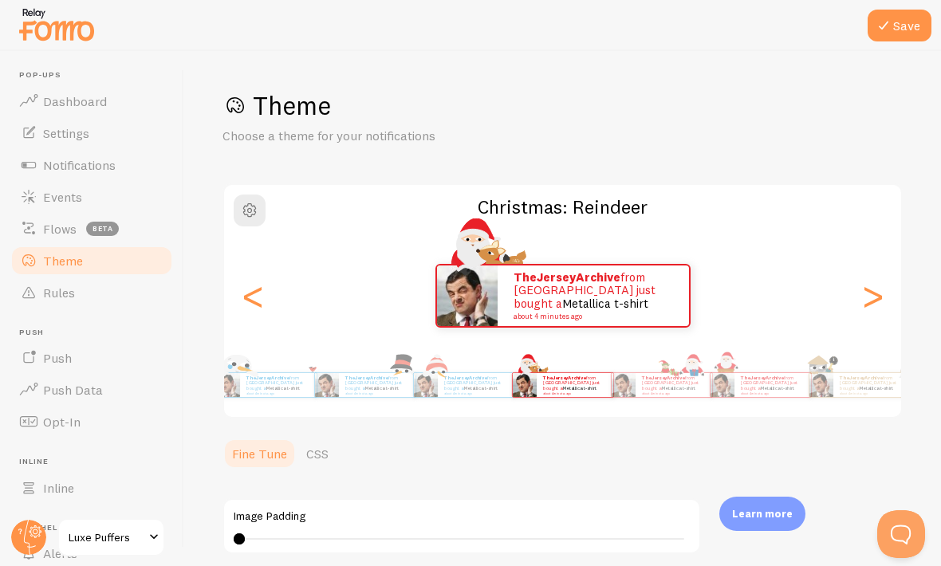
click at [253, 289] on div "<" at bounding box center [252, 295] width 19 height 115
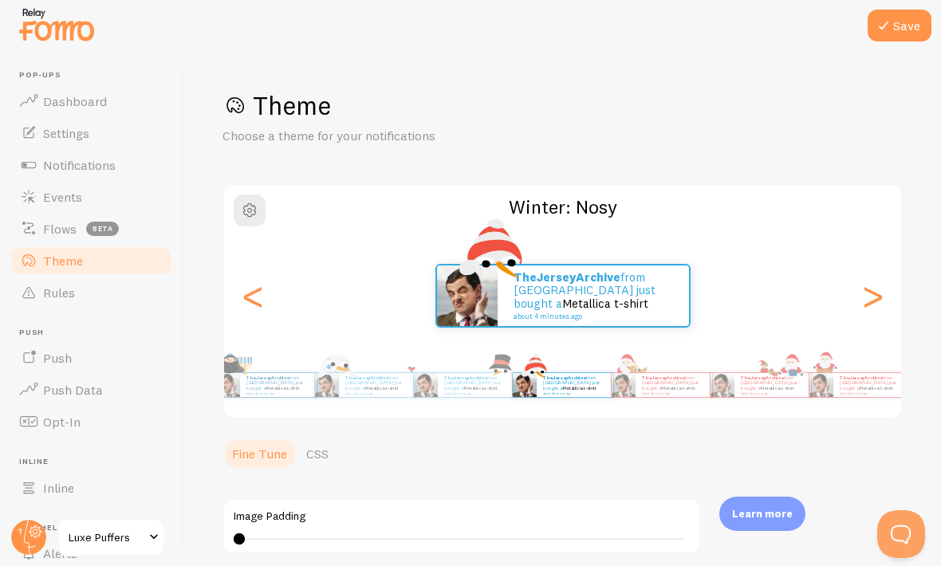
click at [252, 289] on div "<" at bounding box center [252, 295] width 19 height 115
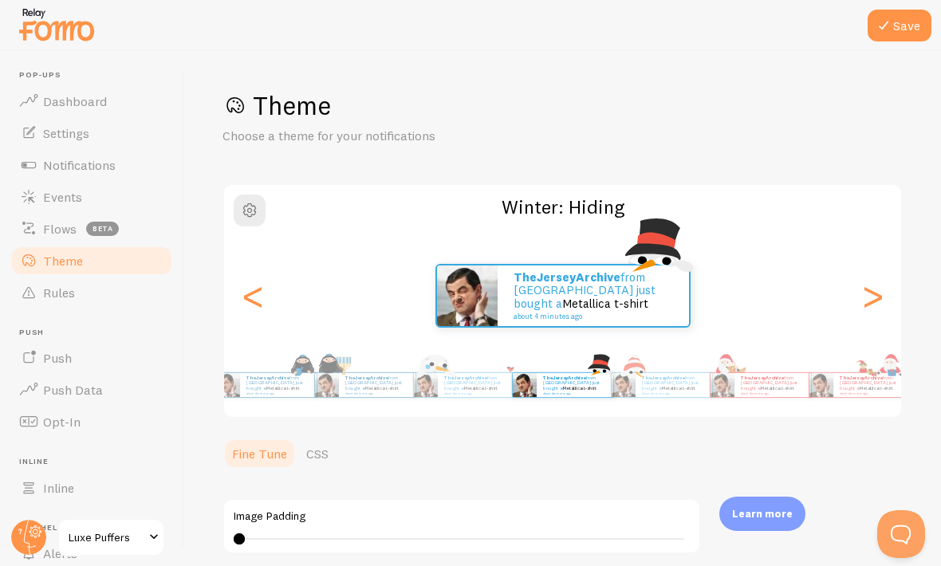
click at [252, 289] on div "<" at bounding box center [252, 295] width 19 height 115
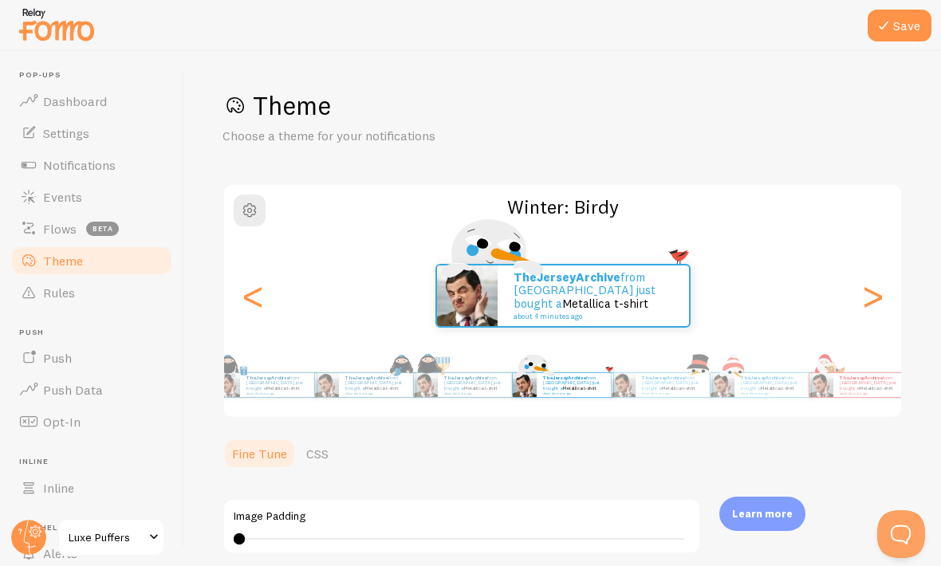
click at [251, 287] on div "<" at bounding box center [252, 295] width 19 height 115
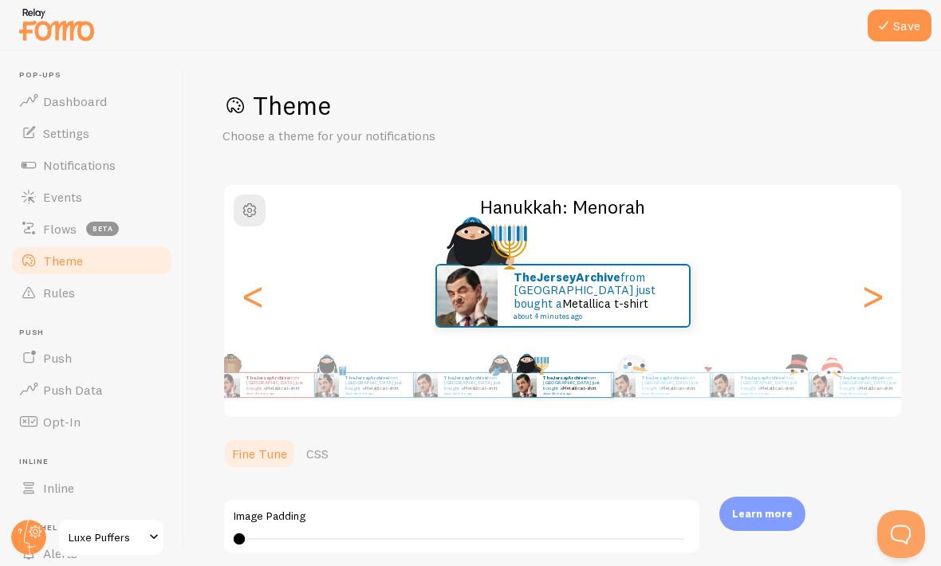
click at [252, 288] on div "<" at bounding box center [252, 295] width 19 height 115
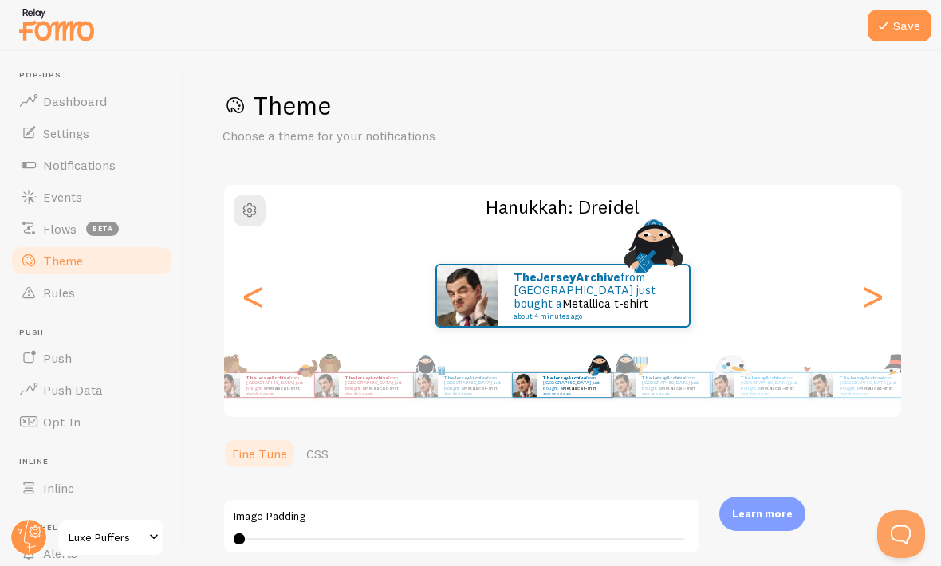
click at [252, 285] on div "<" at bounding box center [252, 295] width 19 height 115
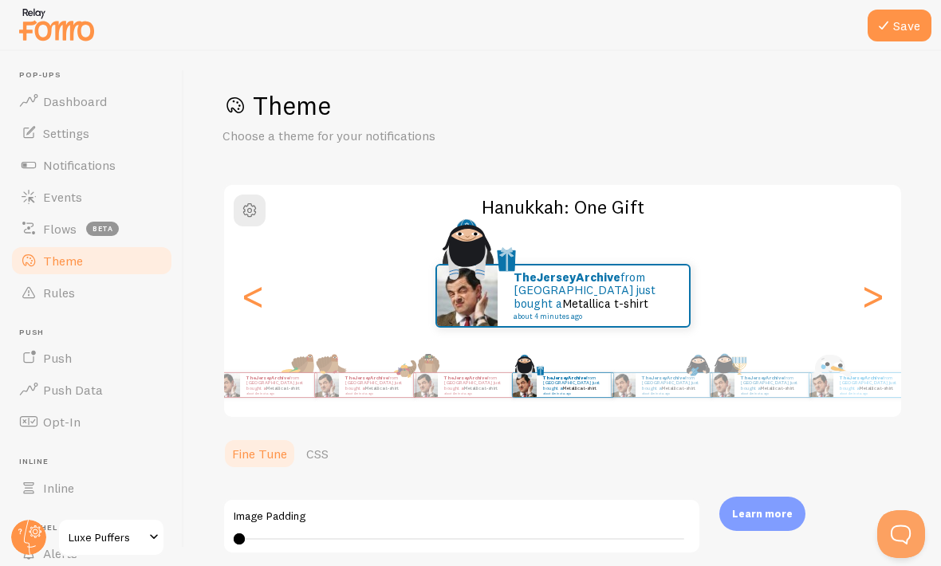
click at [249, 281] on div "<" at bounding box center [252, 295] width 19 height 115
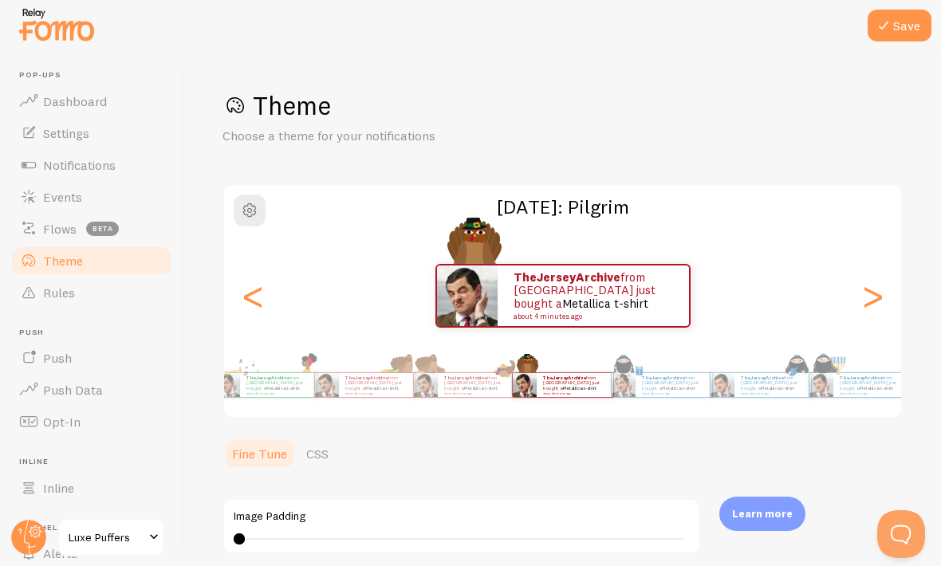
click at [301, 438] on link "CSS" at bounding box center [317, 454] width 41 height 32
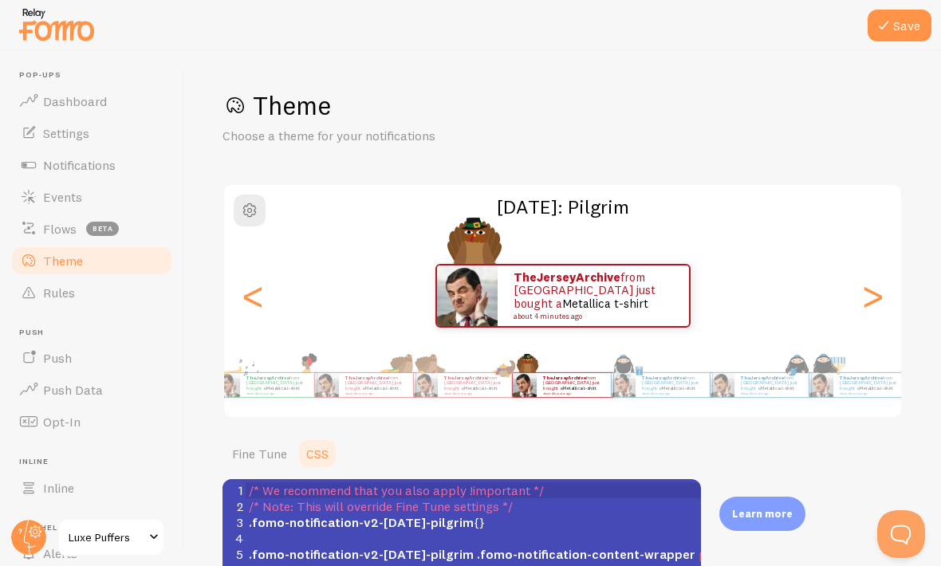
click at [243, 284] on div "<" at bounding box center [252, 295] width 19 height 115
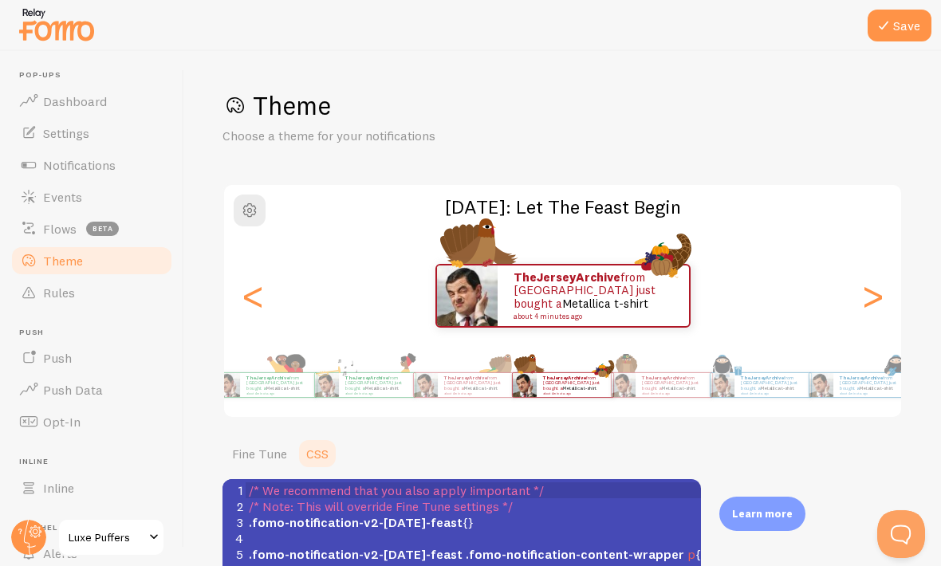
click at [243, 300] on div "<" at bounding box center [252, 295] width 19 height 115
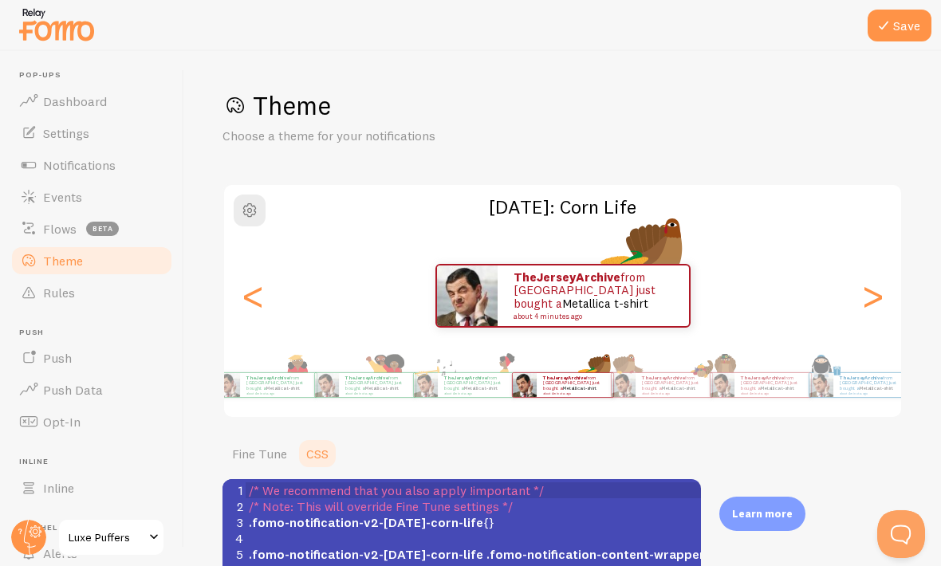
click at [243, 297] on div "<" at bounding box center [252, 295] width 19 height 115
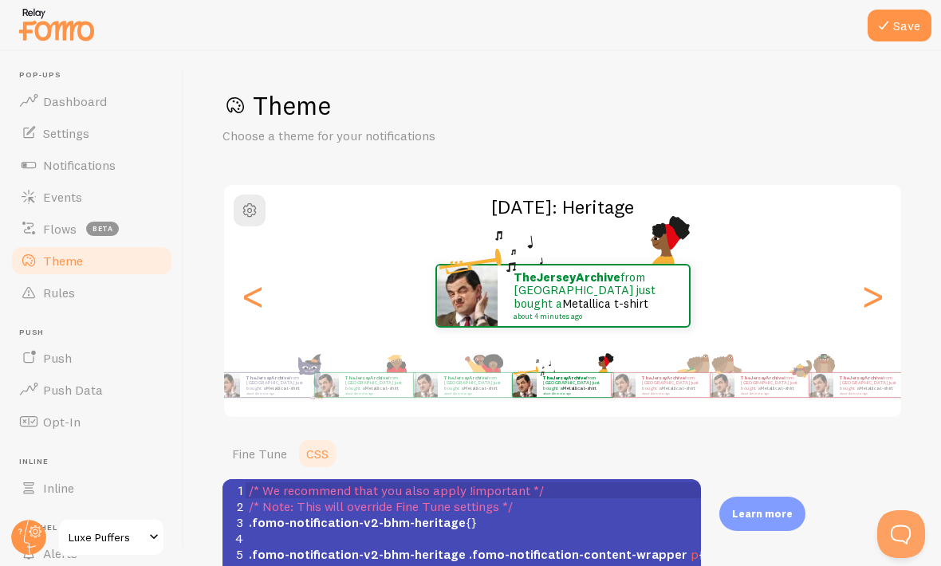
click at [243, 290] on div "<" at bounding box center [252, 295] width 19 height 115
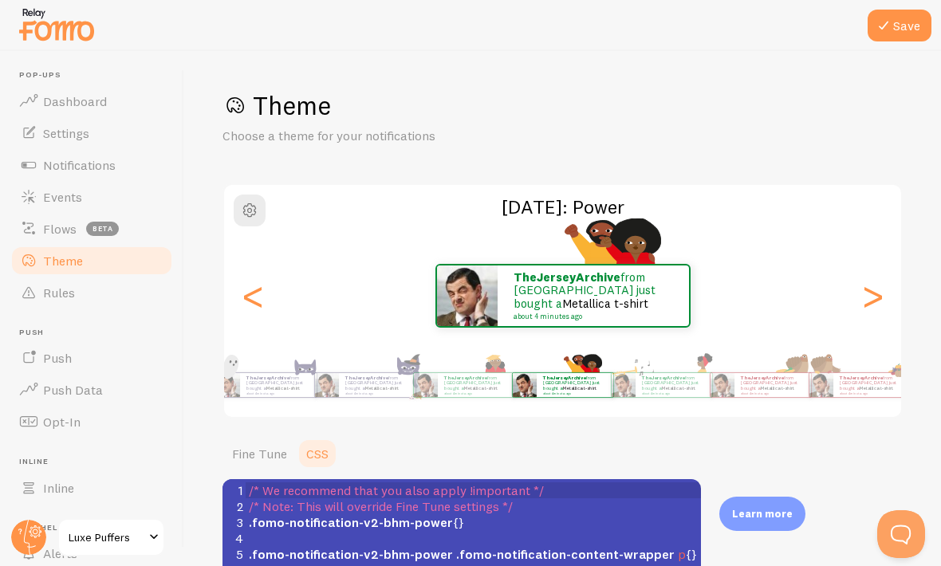
click at [243, 297] on div "<" at bounding box center [252, 295] width 19 height 115
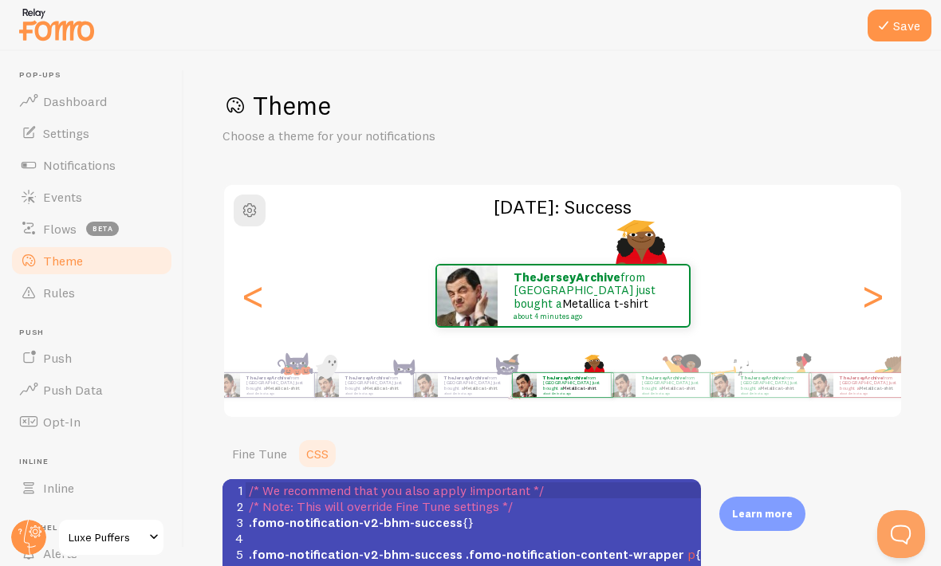
click at [254, 450] on link "Fine Tune" at bounding box center [259, 454] width 74 height 32
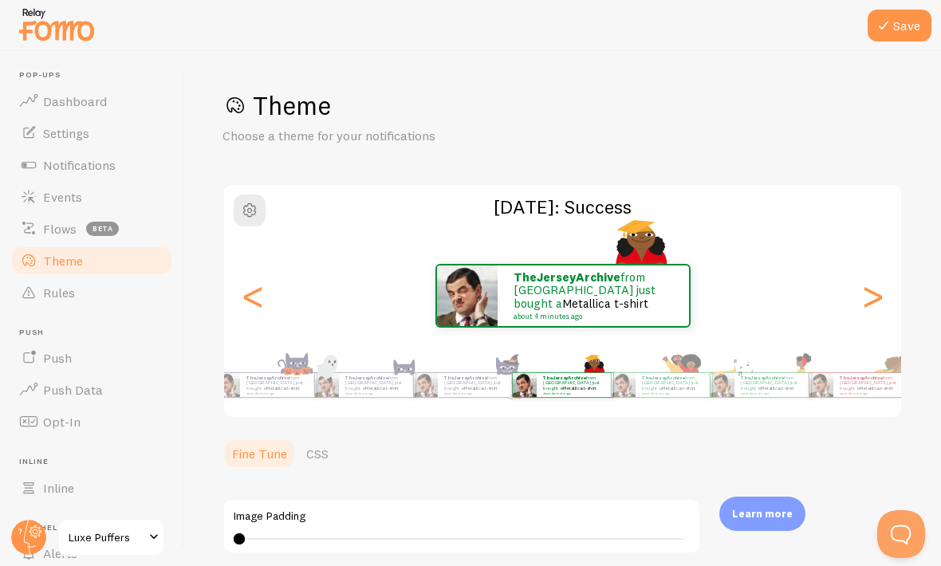
click at [255, 307] on div "<" at bounding box center [252, 295] width 19 height 115
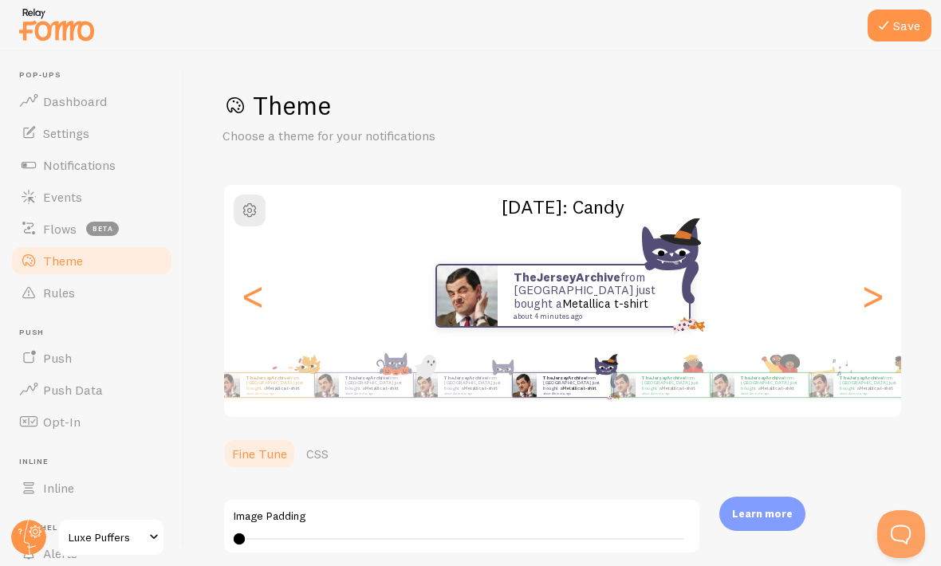
click at [252, 300] on div "<" at bounding box center [252, 295] width 19 height 115
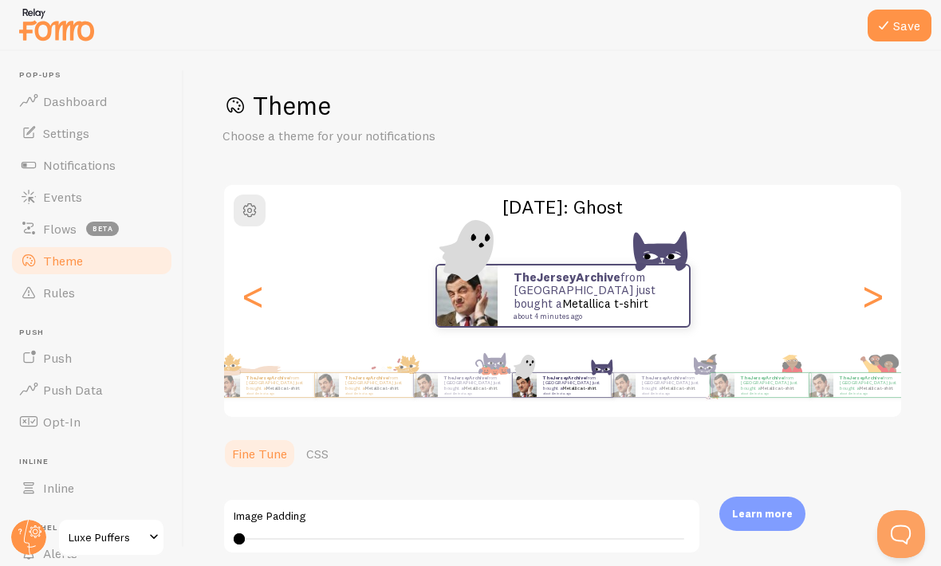
click at [253, 300] on div "<" at bounding box center [252, 295] width 19 height 115
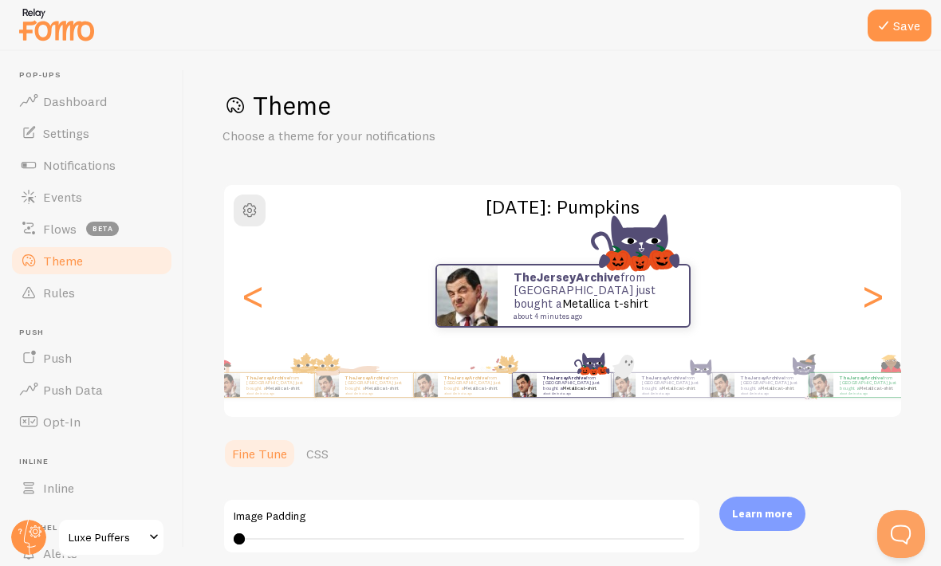
click at [250, 298] on div "<" at bounding box center [252, 295] width 19 height 115
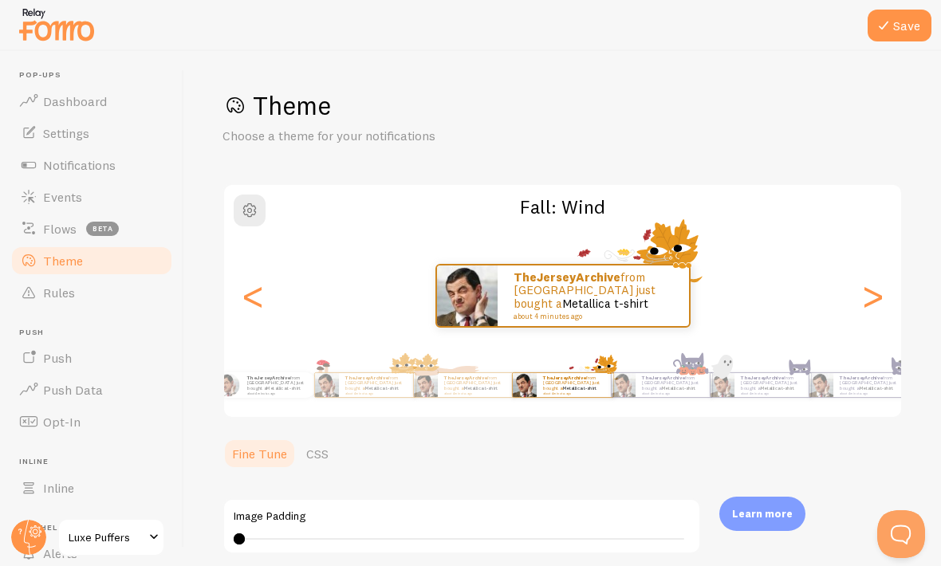
click at [250, 297] on div "<" at bounding box center [252, 295] width 19 height 115
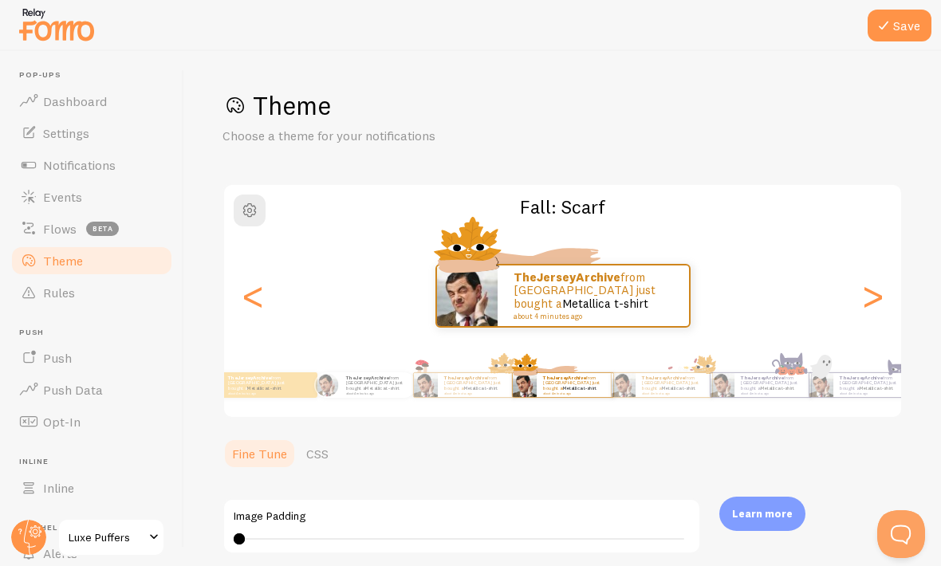
click at [248, 301] on div "<" at bounding box center [252, 295] width 19 height 115
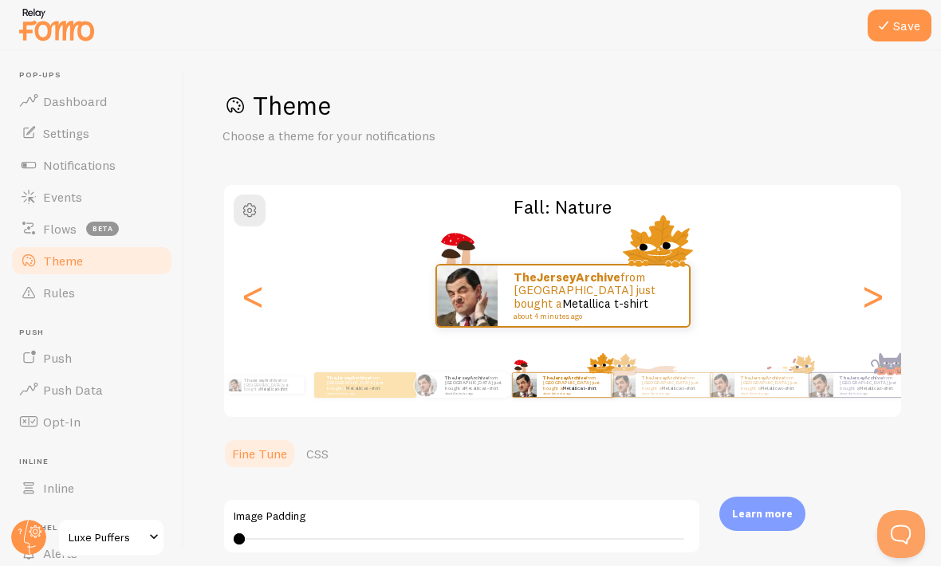
click at [247, 301] on div "<" at bounding box center [252, 295] width 19 height 115
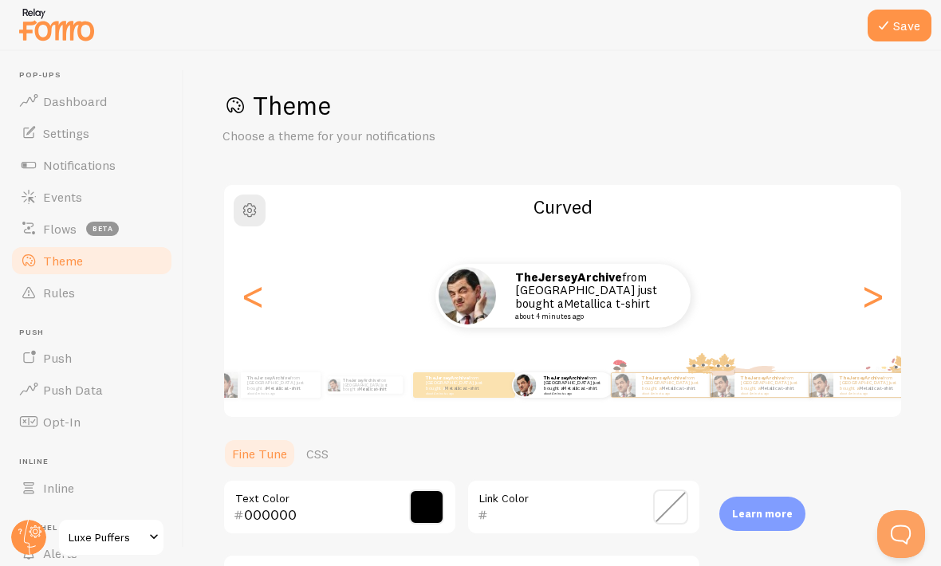
click at [248, 301] on div "<" at bounding box center [252, 295] width 19 height 115
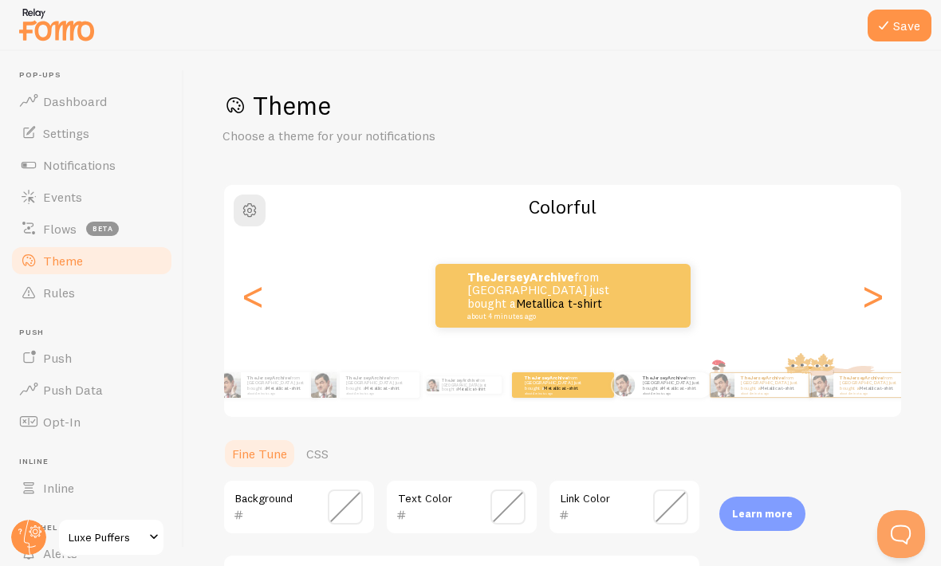
click at [251, 289] on div "<" at bounding box center [252, 295] width 19 height 115
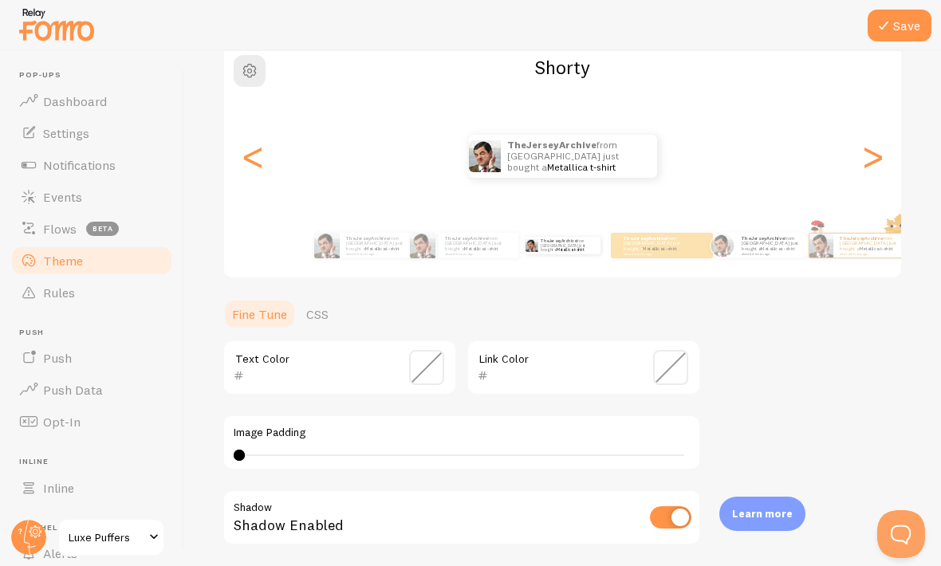
scroll to position [145, 0]
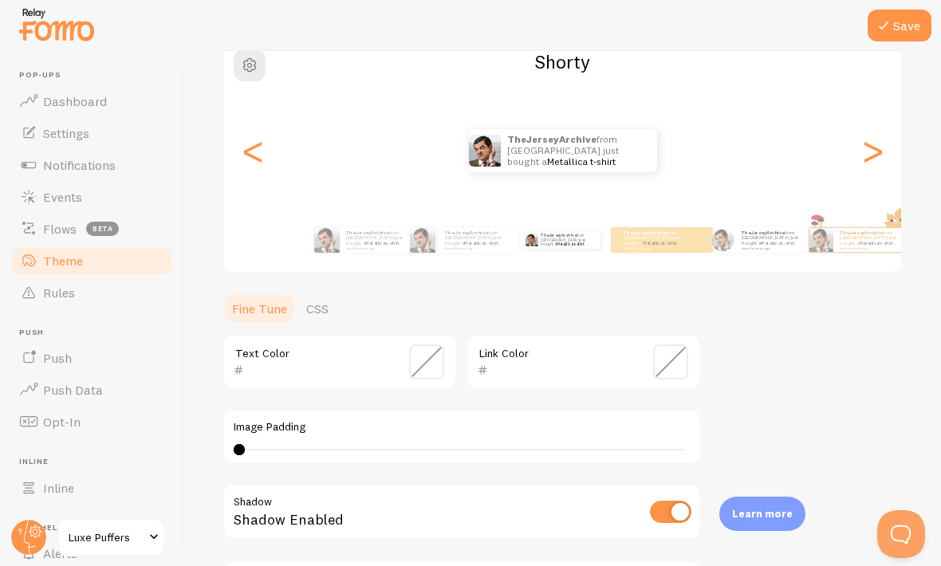
click at [416, 356] on span at bounding box center [426, 361] width 35 height 35
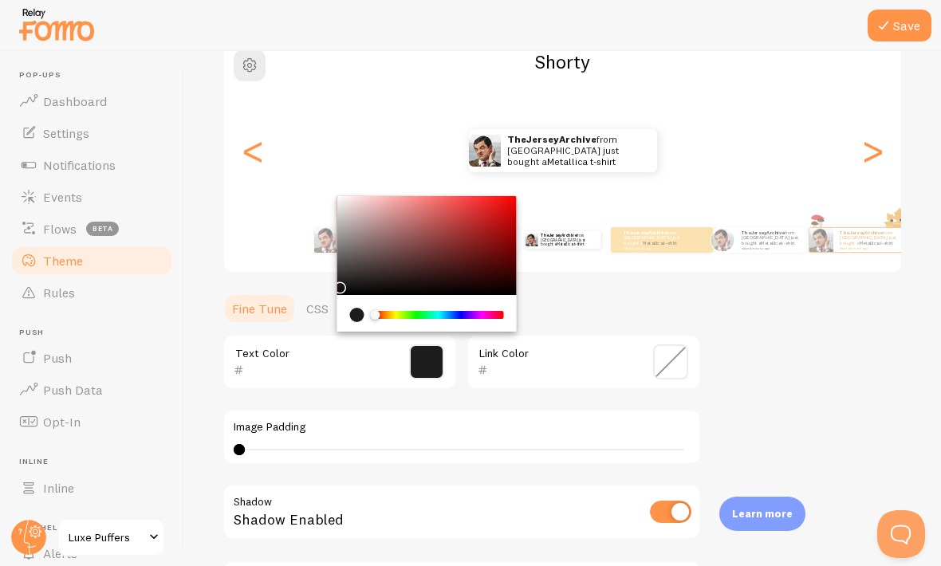
type input "1D1D1D"
click at [662, 368] on span at bounding box center [670, 361] width 35 height 35
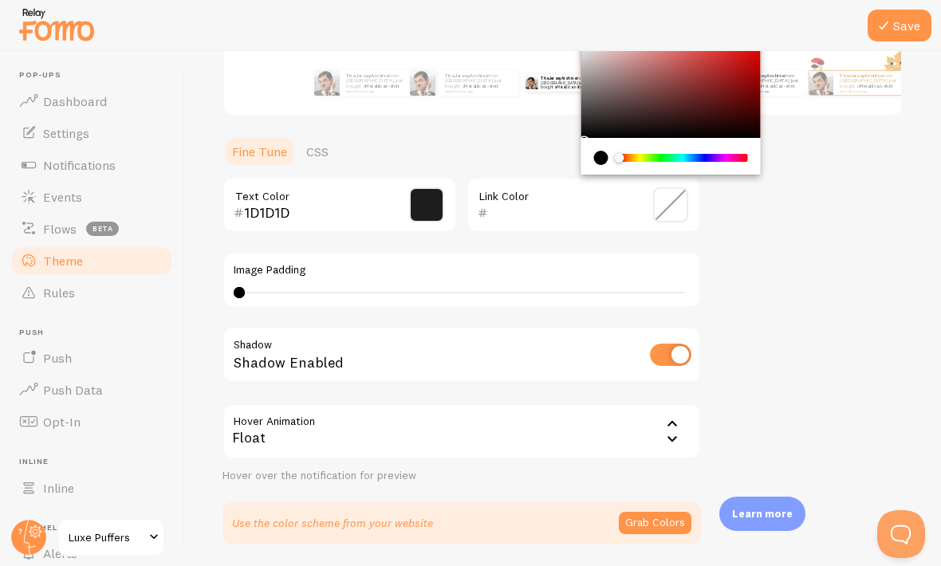
scroll to position [301, 0]
click at [911, 20] on button "Save" at bounding box center [899, 26] width 64 height 32
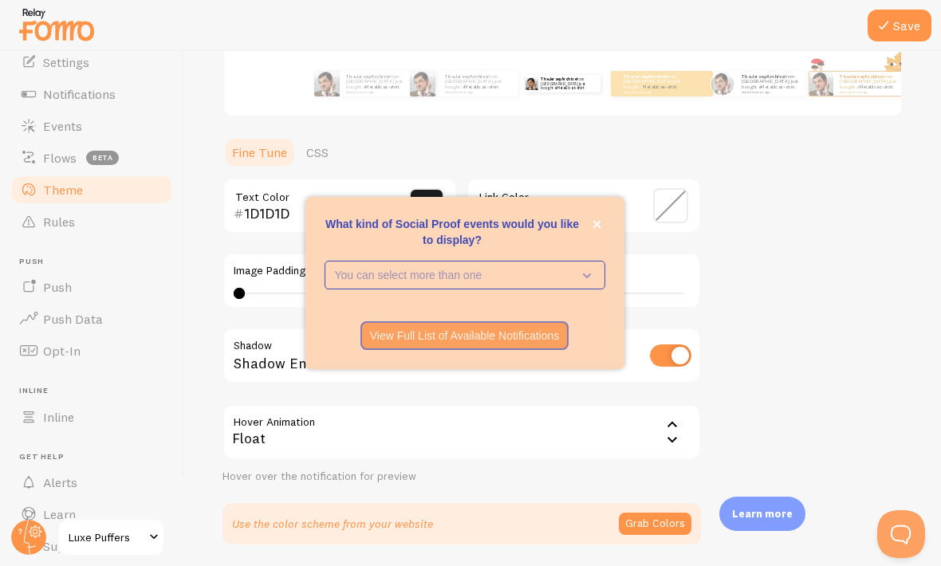
scroll to position [70, 0]
click at [581, 284] on icon "What kind of Social Proof events would you like to display?" at bounding box center [583, 275] width 22 height 18
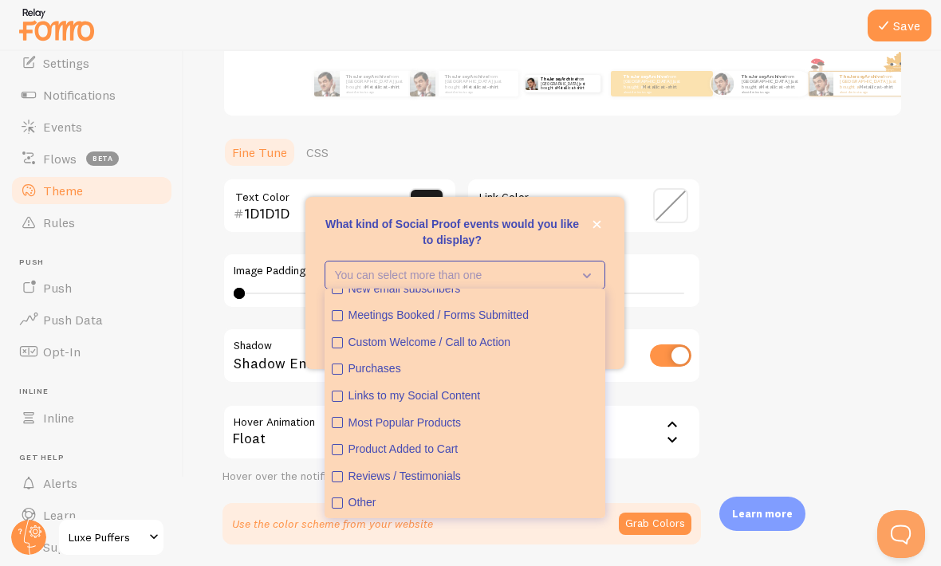
scroll to position [41, 0]
click at [552, 377] on div "Purchases" at bounding box center [473, 369] width 250 height 16
click at [745, 245] on div "Theme Choose a theme for your notifications Shorty TheJerseyArchive from [GEOGR…" at bounding box center [562, 166] width 680 height 757
click at [622, 264] on div "What kind of Social Proof events would you like to display? You can select more…" at bounding box center [464, 283] width 319 height 172
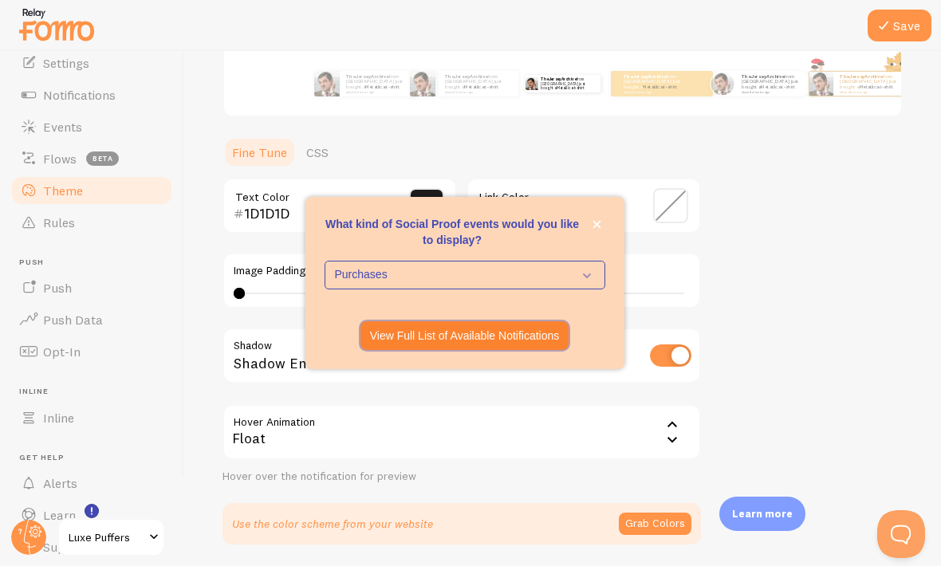
click at [545, 344] on p "View Full List of Available Notifications" at bounding box center [465, 336] width 190 height 16
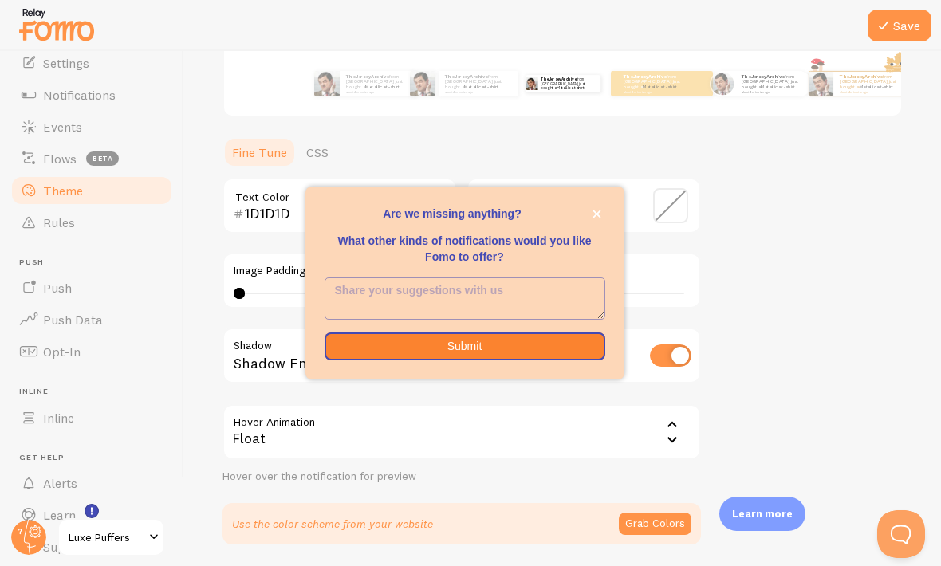
click at [552, 361] on button "Submit" at bounding box center [464, 346] width 281 height 29
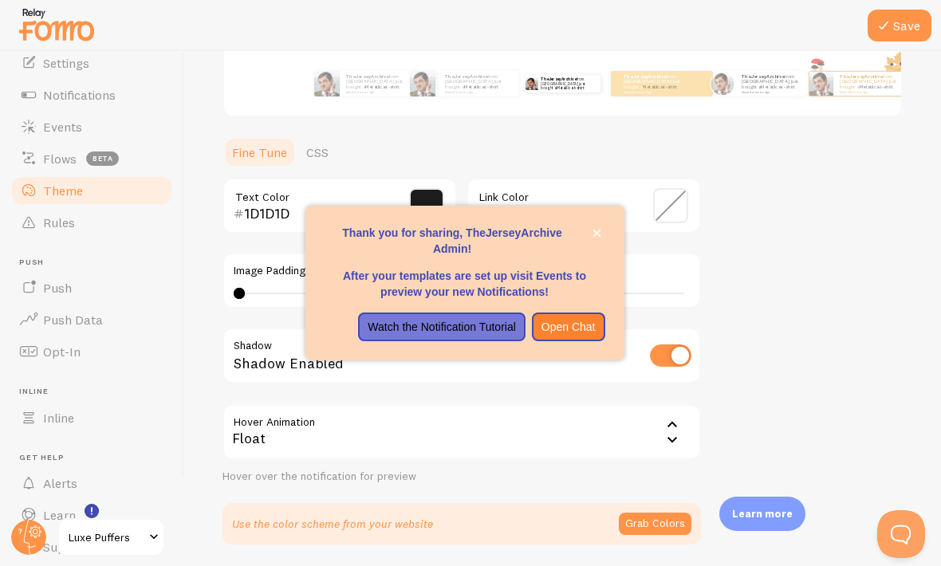
click at [608, 225] on div "Thank you for sharing, TheJerseyArchive Admin! After your templates are set up …" at bounding box center [464, 215] width 319 height 19
click at [598, 238] on icon "close," at bounding box center [596, 234] width 8 height 8
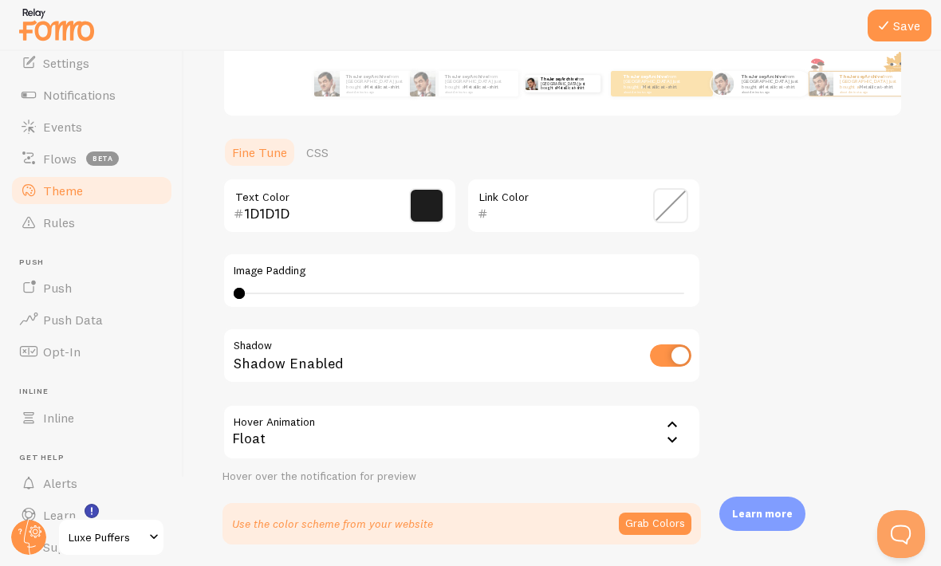
click at [45, 85] on link "Notifications" at bounding box center [92, 95] width 164 height 32
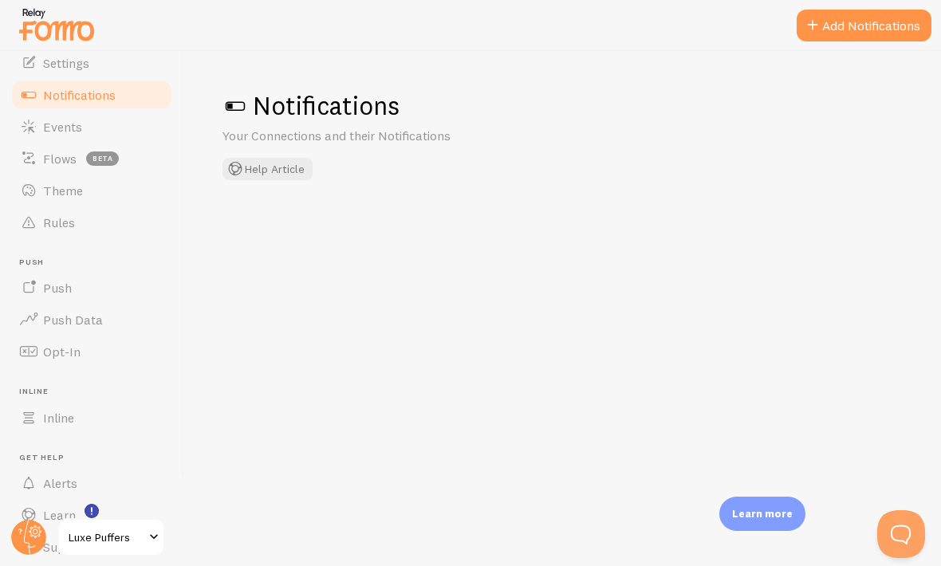
click at [884, 34] on button "Add Notifications" at bounding box center [863, 26] width 135 height 32
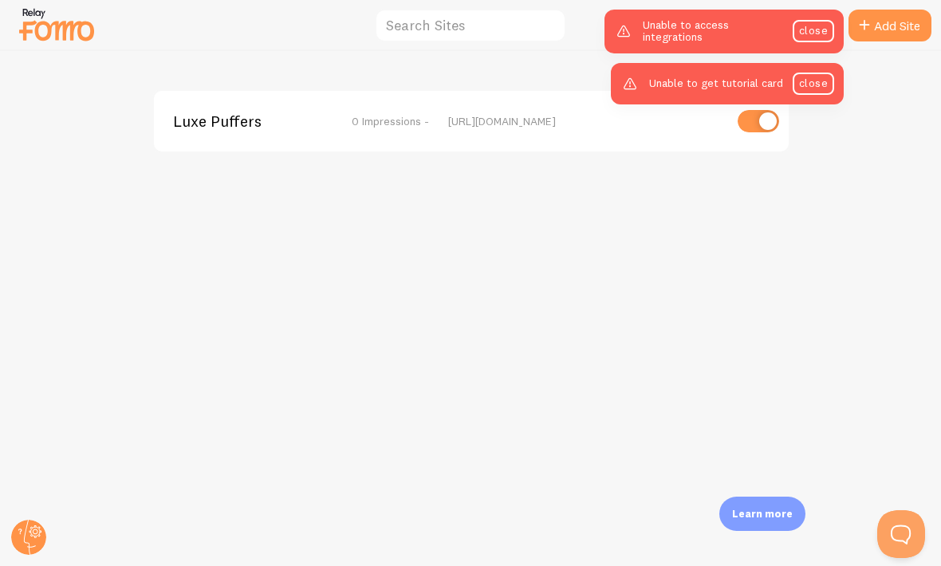
click at [906, 66] on div "Luxe Puffers 0 Impressions - [URL][DOMAIN_NAME]" at bounding box center [471, 308] width 940 height 515
click at [835, 136] on div "Luxe Puffers 0 Impressions - [URL][DOMAIN_NAME]" at bounding box center [471, 308] width 940 height 515
click at [780, 156] on div "Luxe Puffers 0 Impressions - [URL][DOMAIN_NAME]" at bounding box center [471, 308] width 940 height 515
click at [795, 159] on div "Luxe Puffers 0 Impressions - [URL][DOMAIN_NAME]" at bounding box center [471, 308] width 940 height 515
click at [30, 529] on circle at bounding box center [28, 537] width 35 height 35
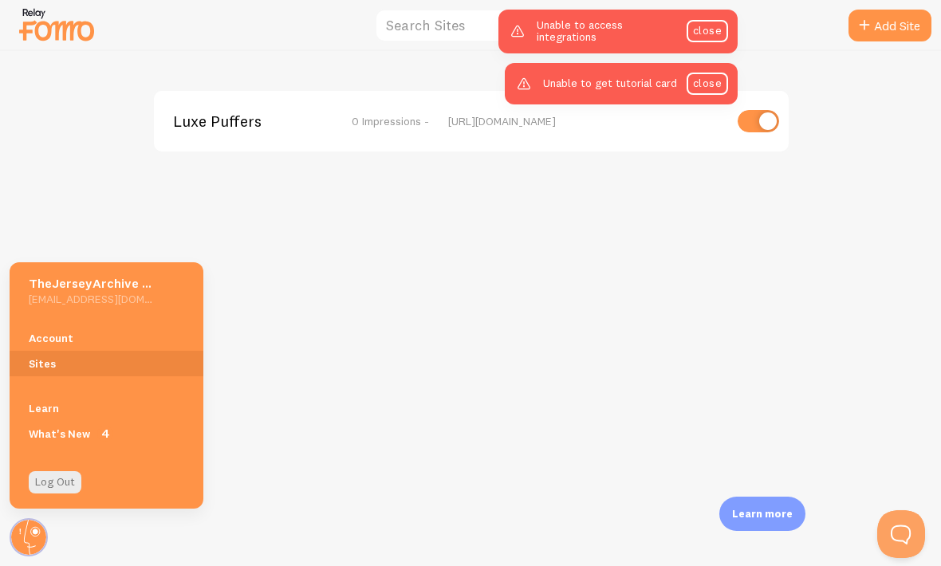
click at [60, 106] on div "Luxe Puffers 0 Impressions - [URL][DOMAIN_NAME]" at bounding box center [471, 308] width 940 height 515
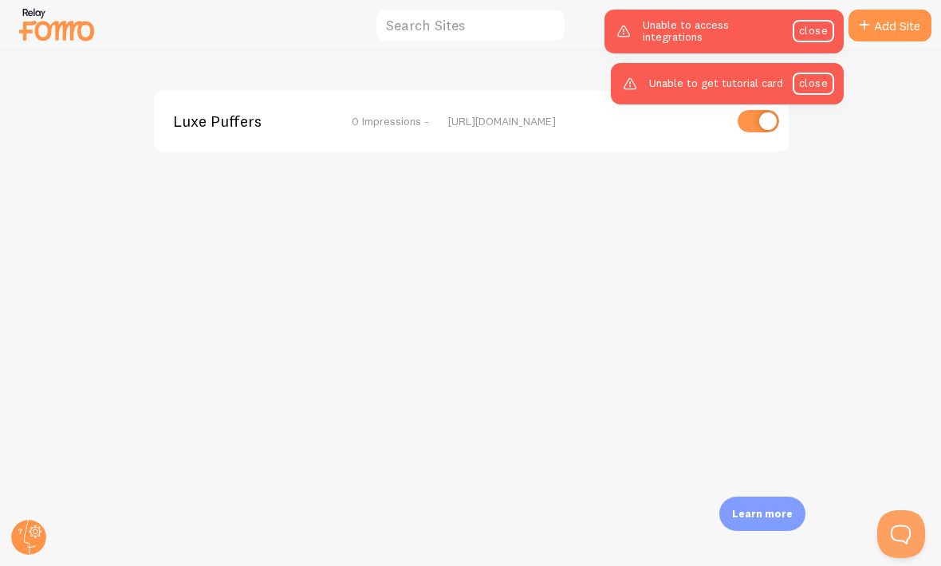
click at [52, 22] on img at bounding box center [57, 24] width 80 height 41
click at [51, 26] on img at bounding box center [57, 24] width 80 height 41
